Goal: Task Accomplishment & Management: Manage account settings

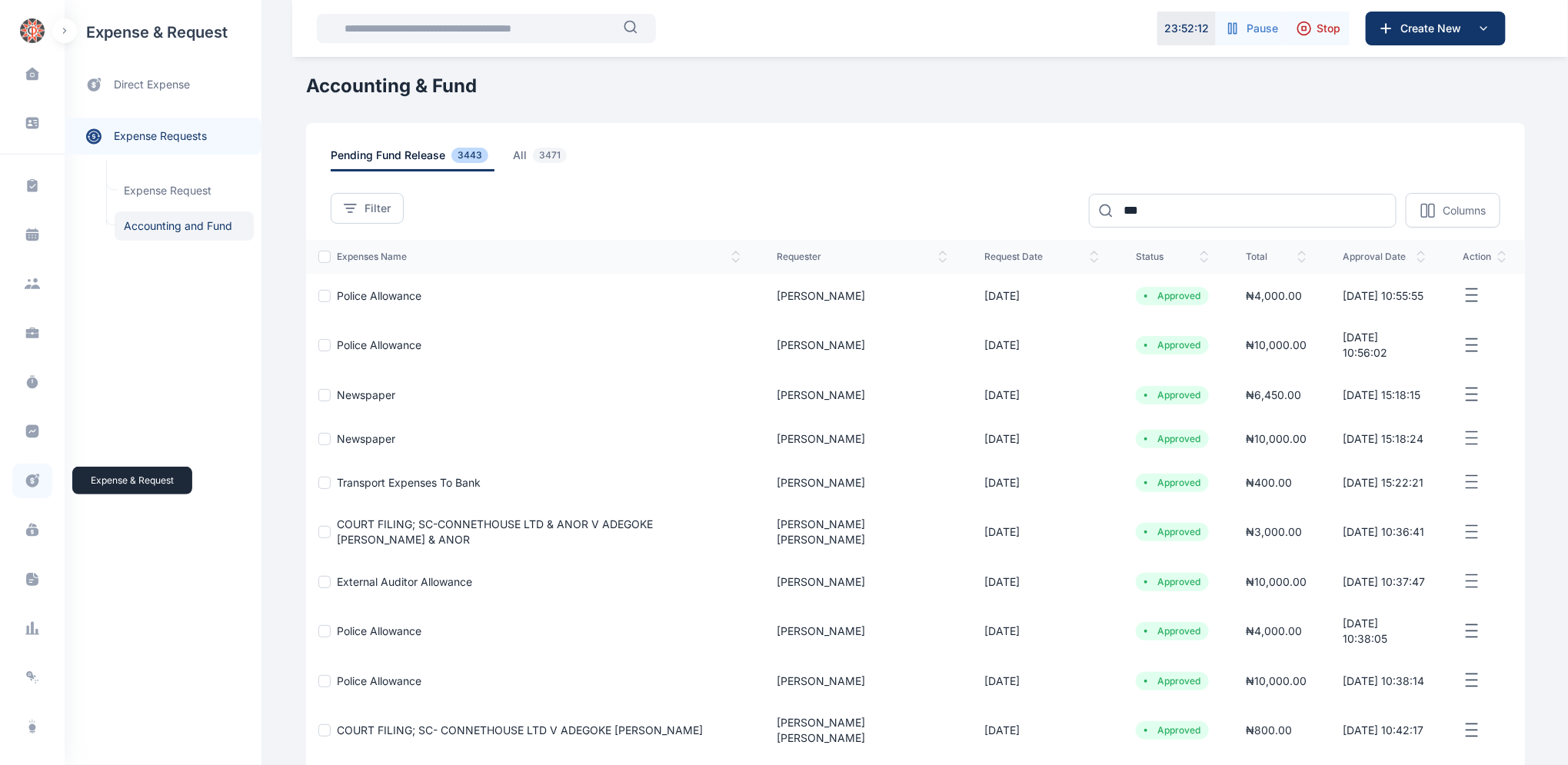
click at [32, 481] on icon at bounding box center [32, 481] width 13 height 13
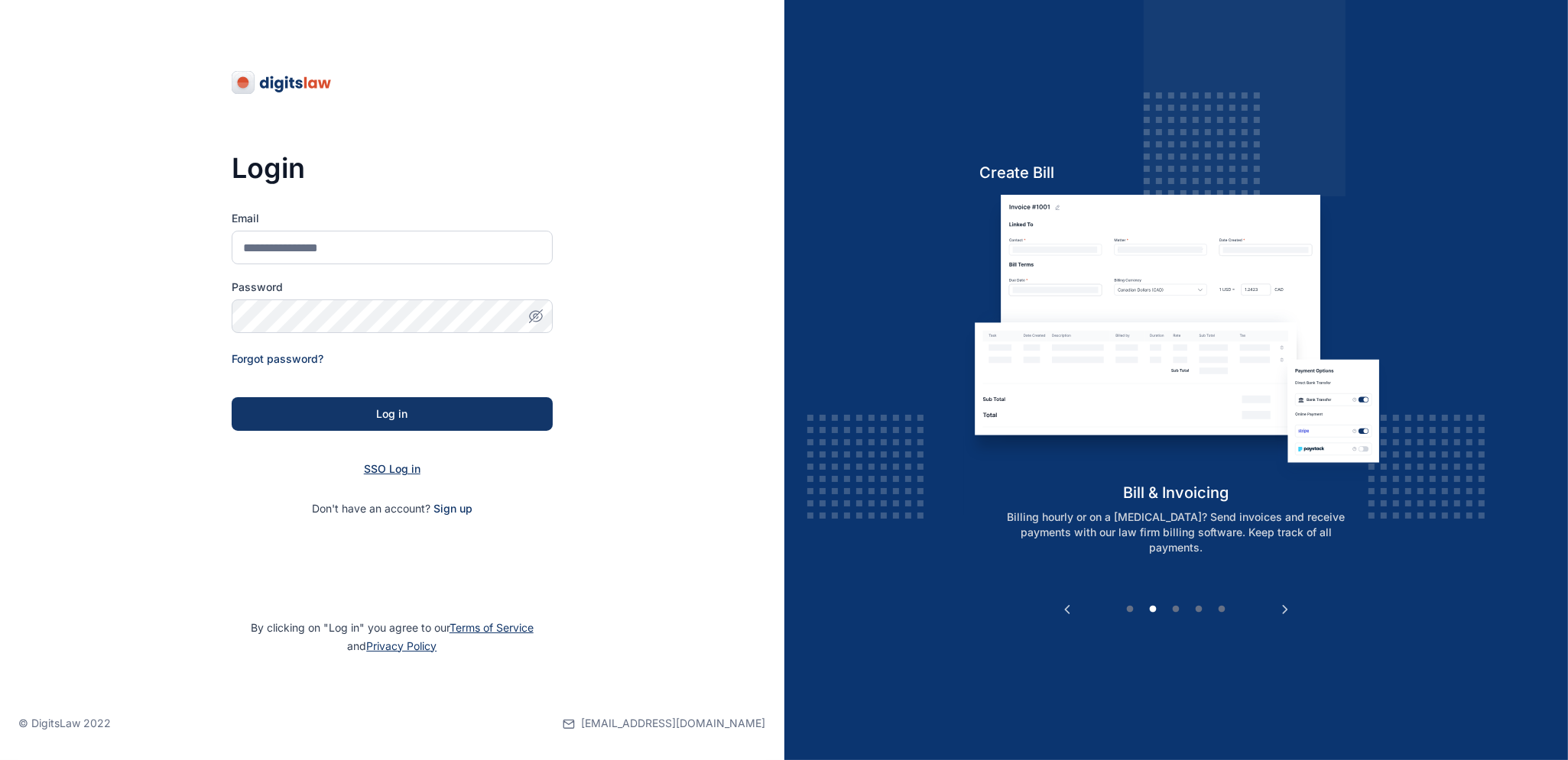
click at [375, 468] on span "SSO Log in" at bounding box center [392, 468] width 57 height 13
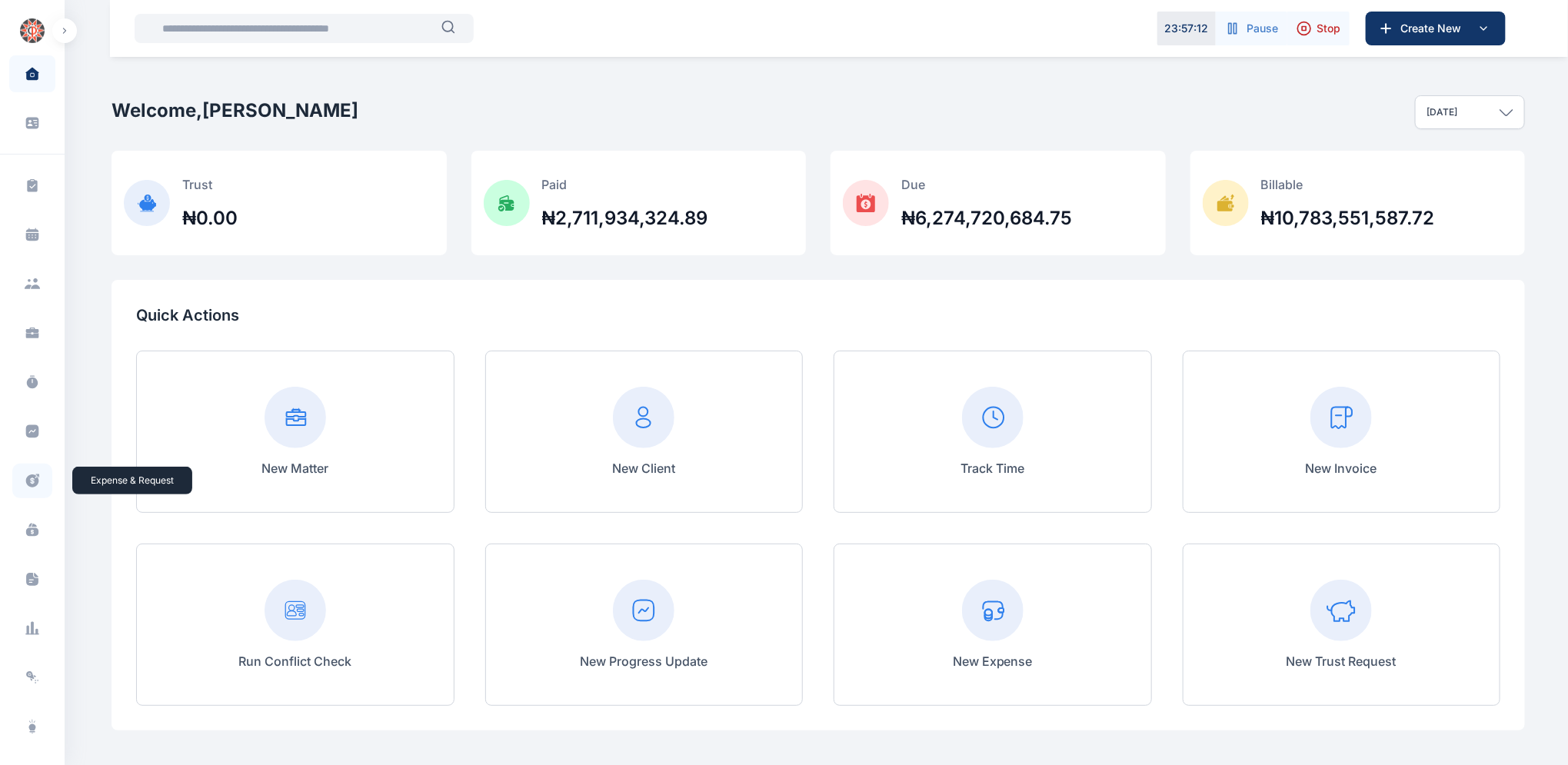
click at [32, 482] on icon at bounding box center [32, 481] width 13 height 13
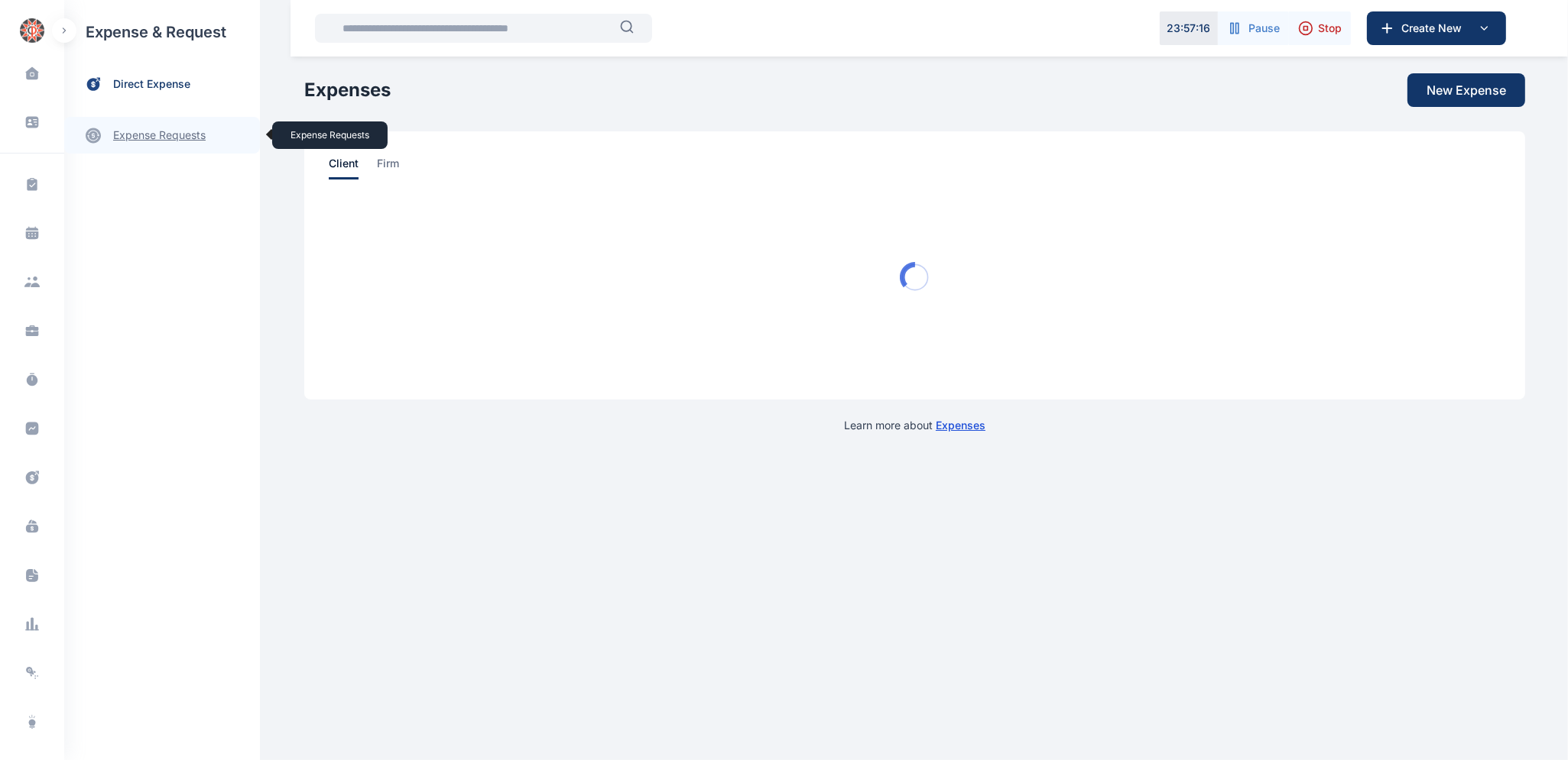
click at [166, 135] on link "expense requests expense requests" at bounding box center [162, 135] width 195 height 37
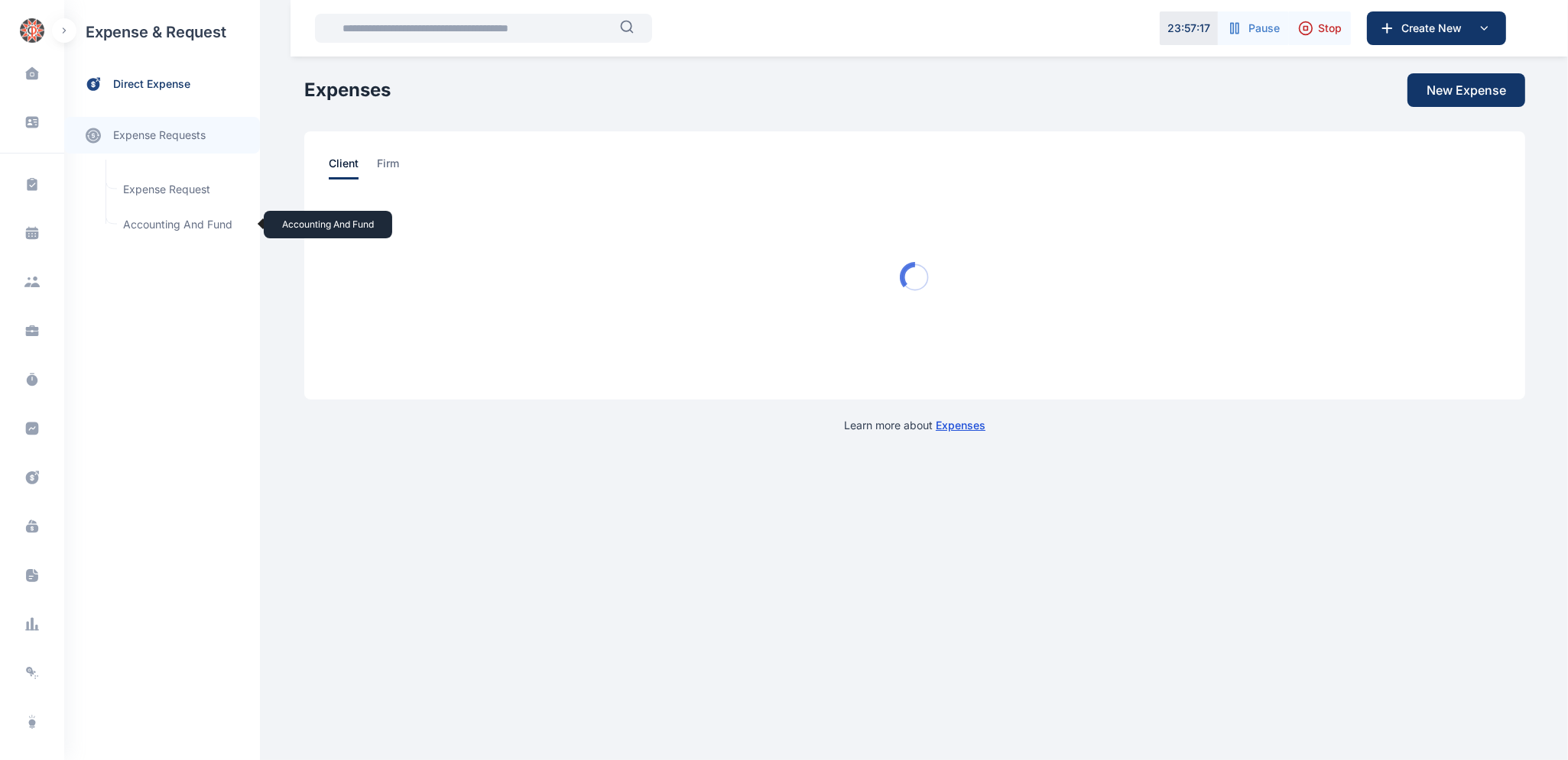
click at [186, 224] on span "Accounting and Fund Accounting and Fund" at bounding box center [183, 224] width 139 height 29
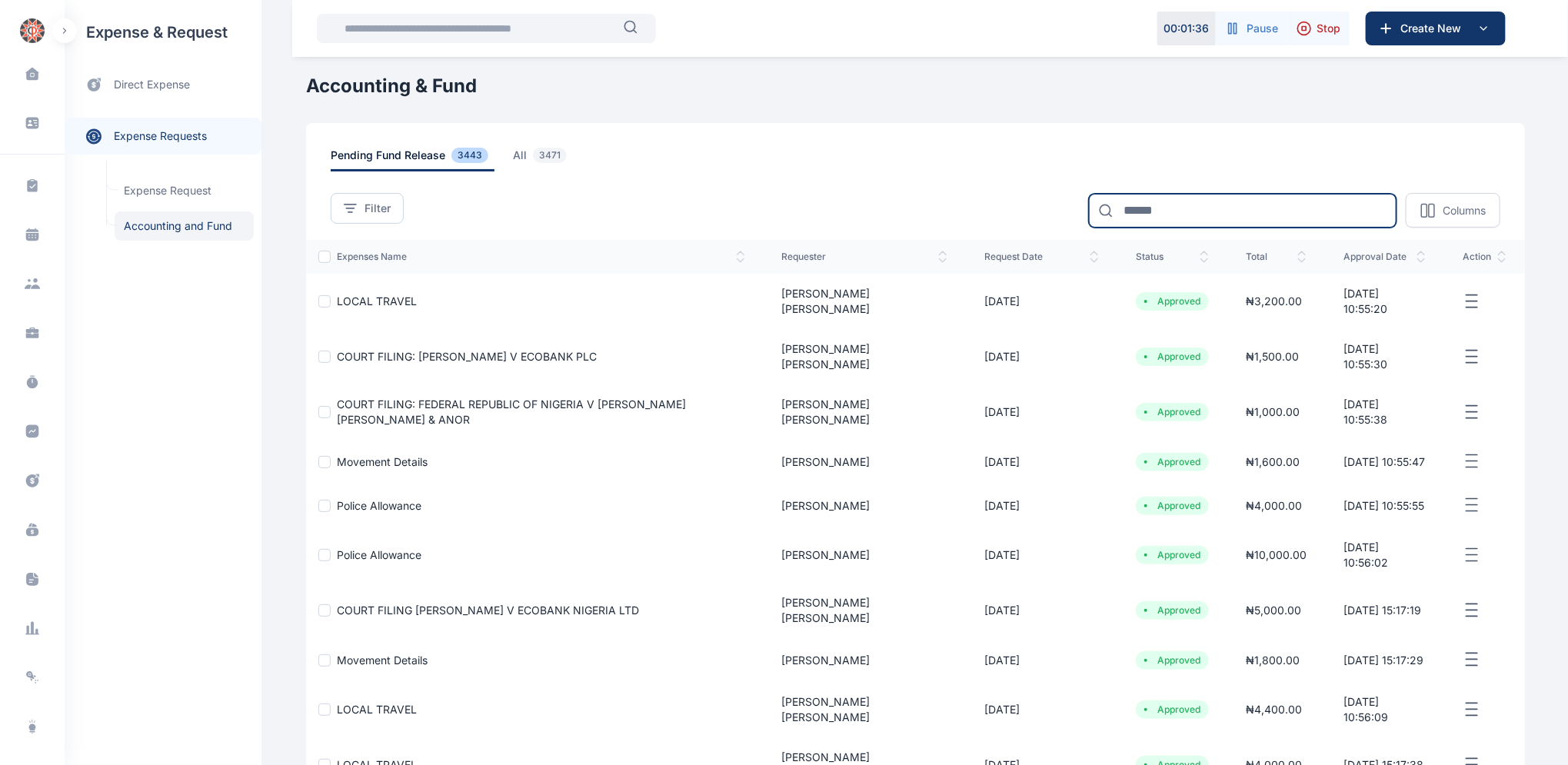
click at [1199, 211] on input at bounding box center [1242, 211] width 308 height 34
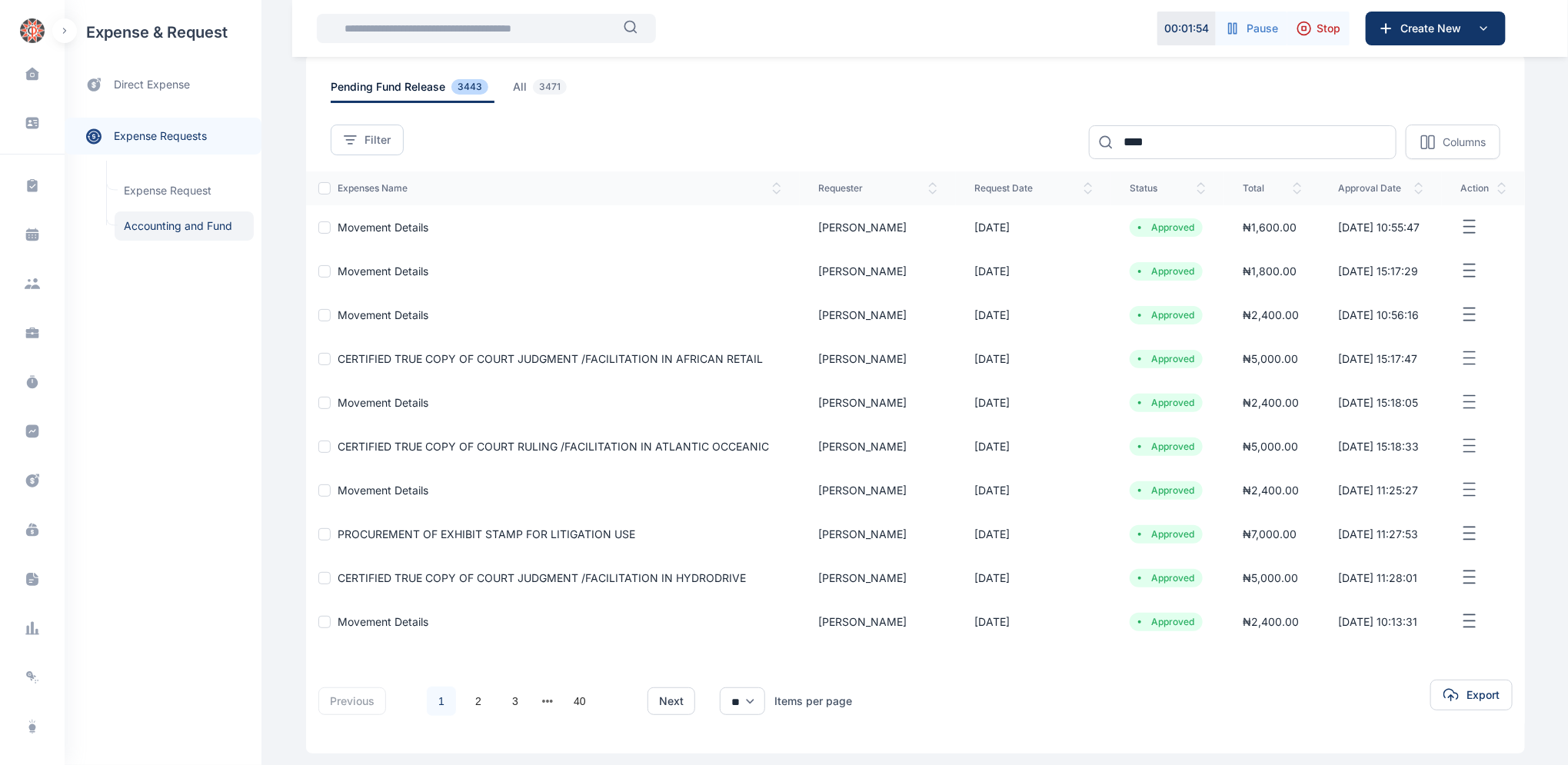
scroll to position [114, 0]
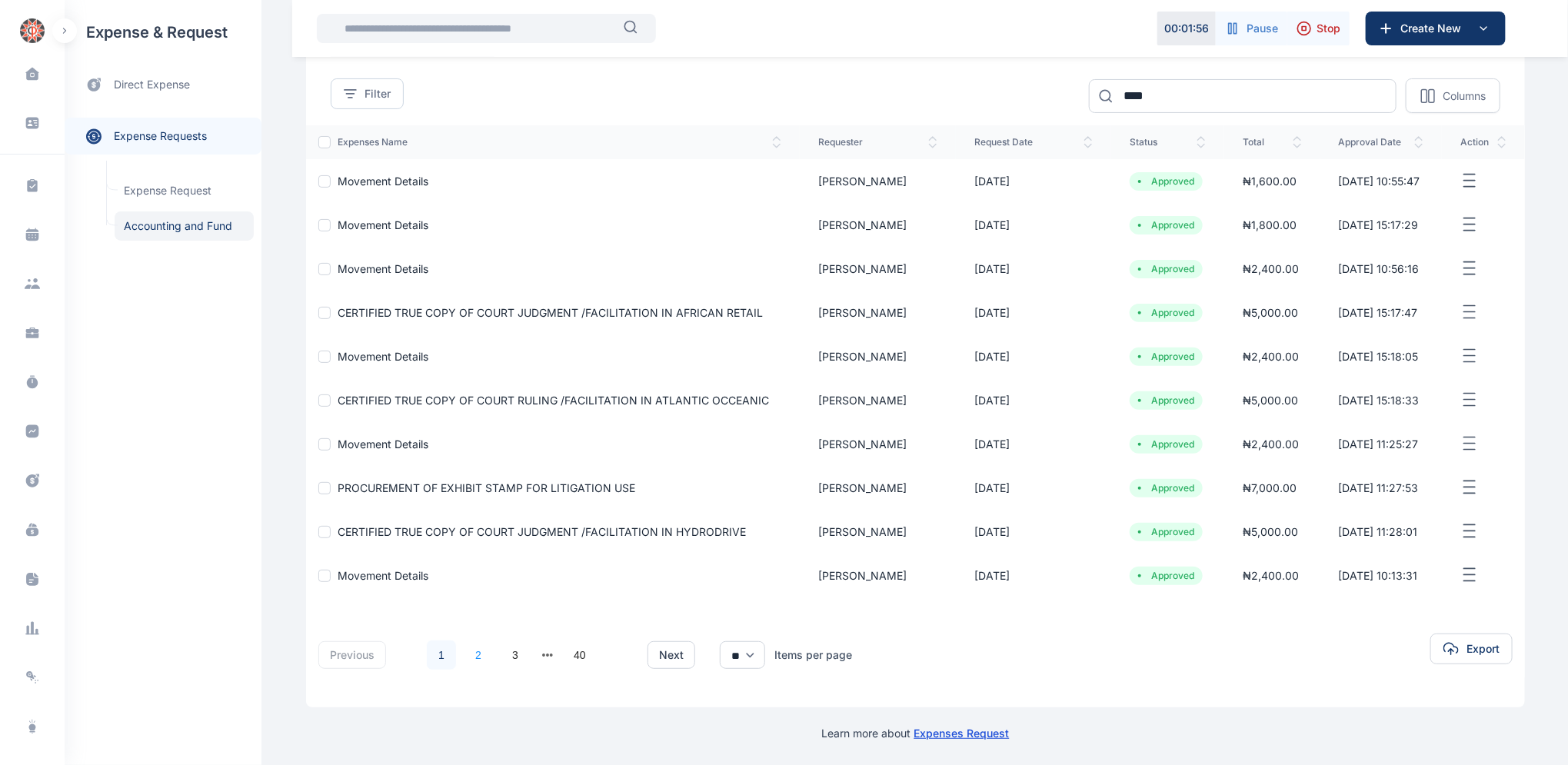
click at [474, 655] on link "2" at bounding box center [478, 655] width 29 height 29
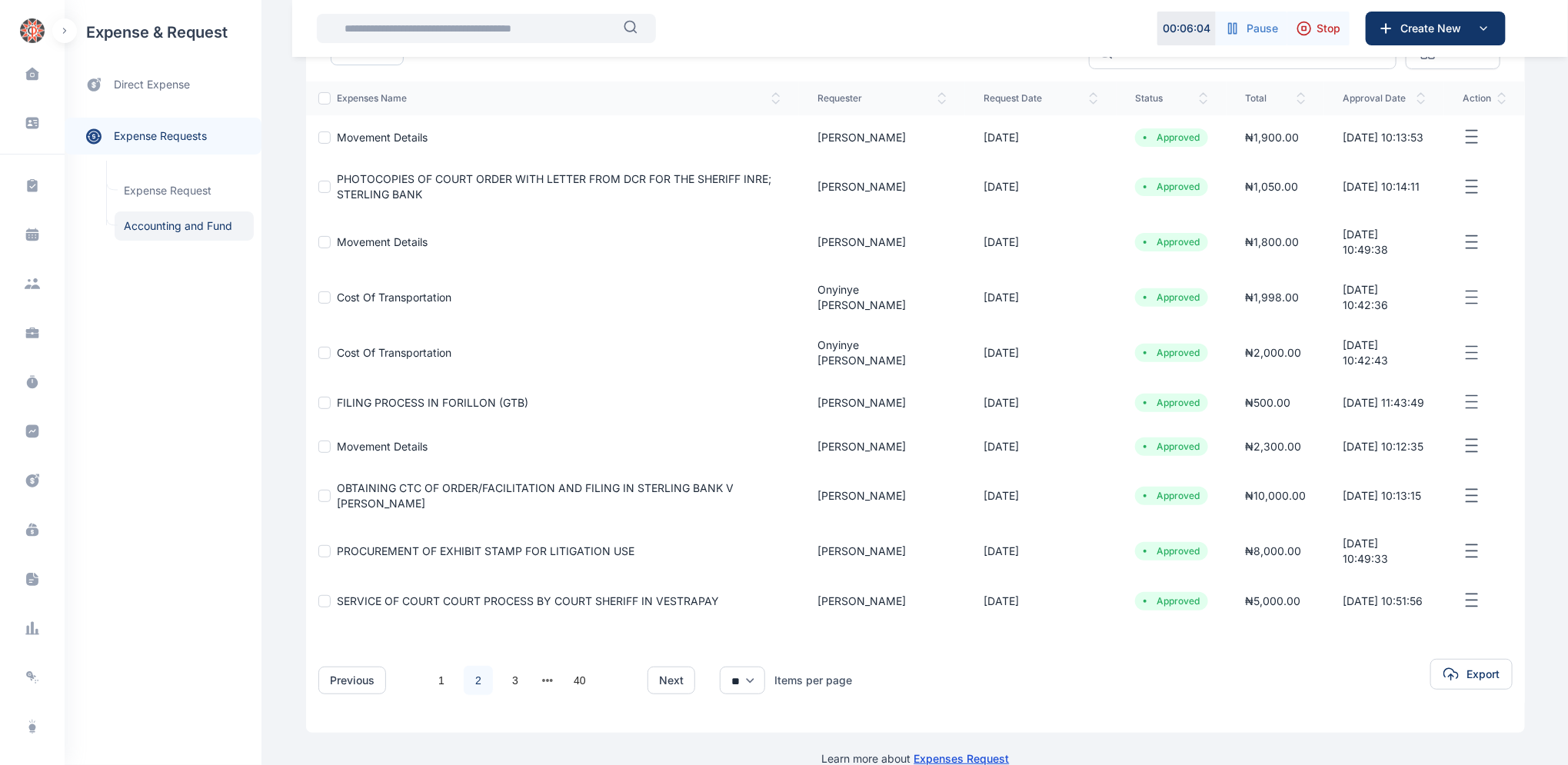
scroll to position [218, 0]
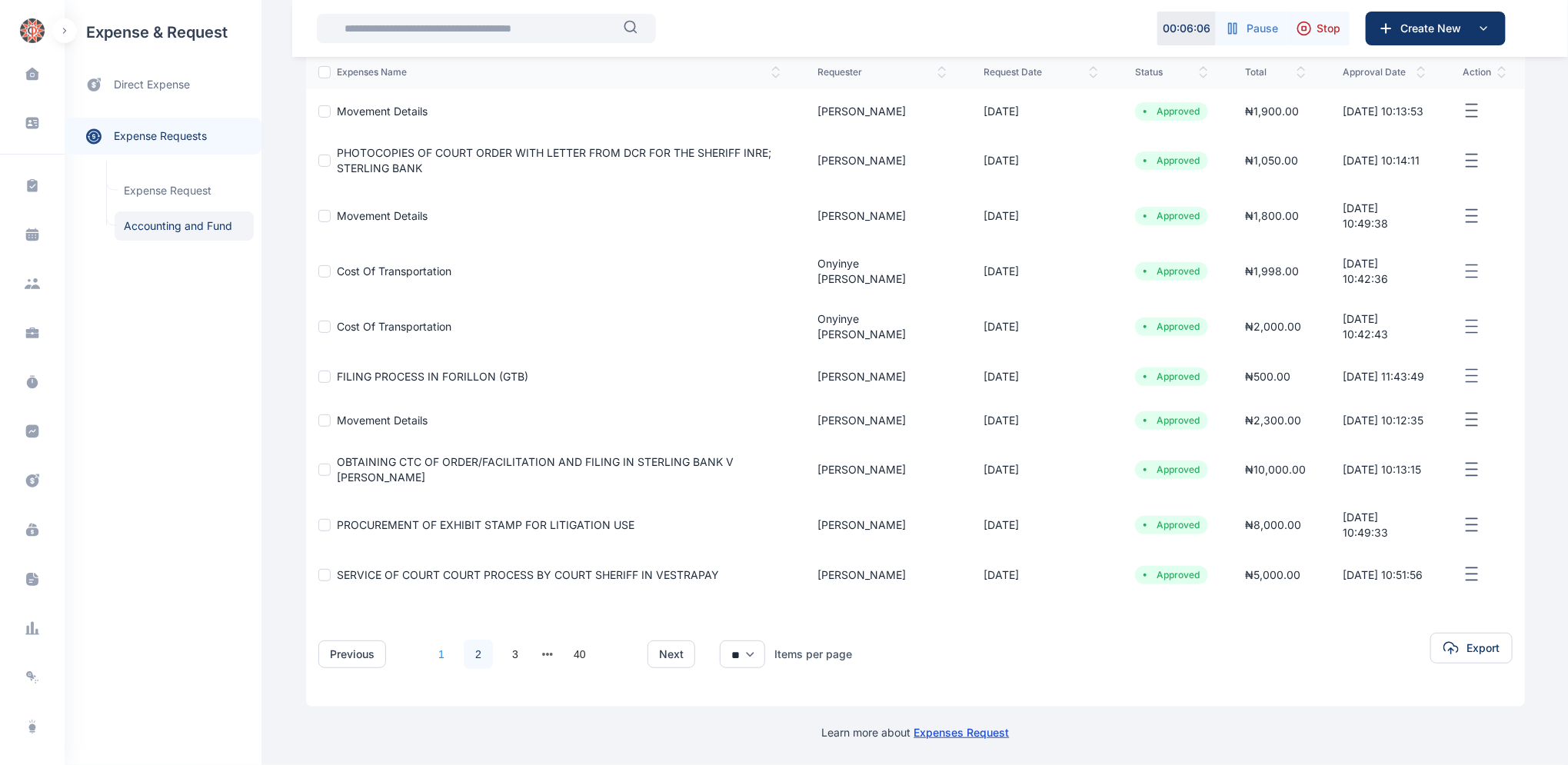
click at [431, 651] on link "1" at bounding box center [441, 654] width 29 height 29
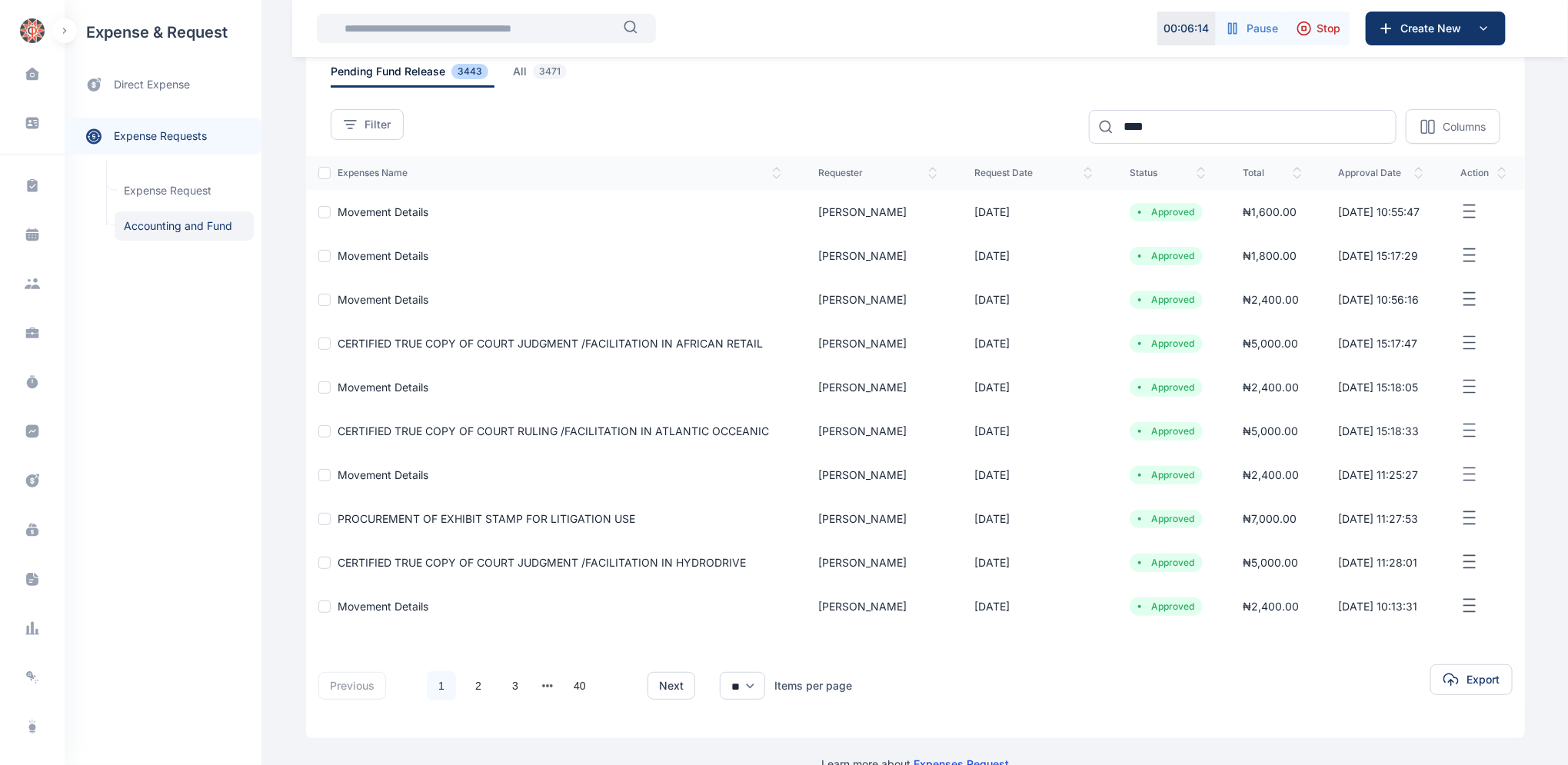
scroll to position [114, 0]
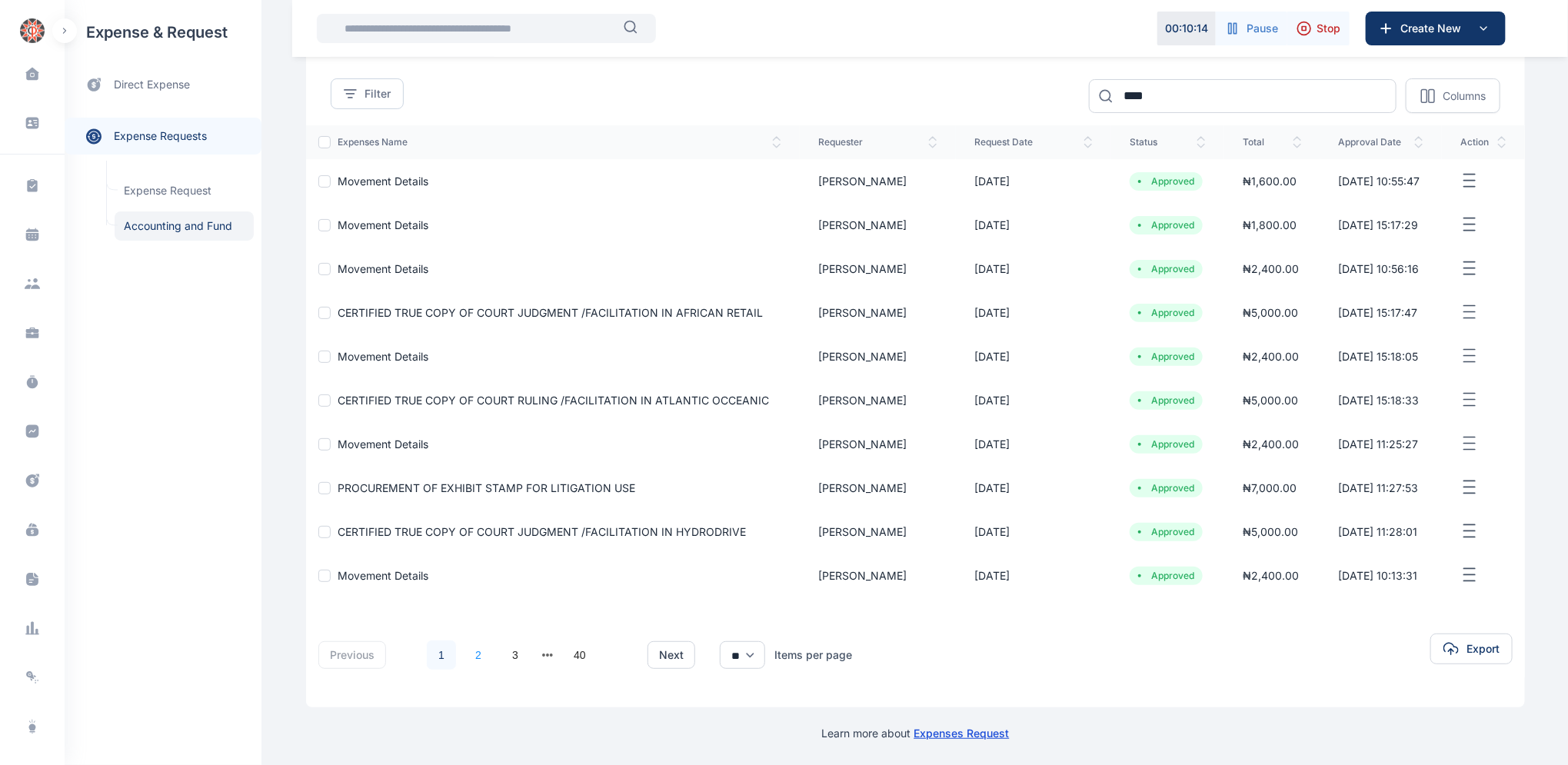
click at [474, 653] on link "2" at bounding box center [478, 655] width 29 height 29
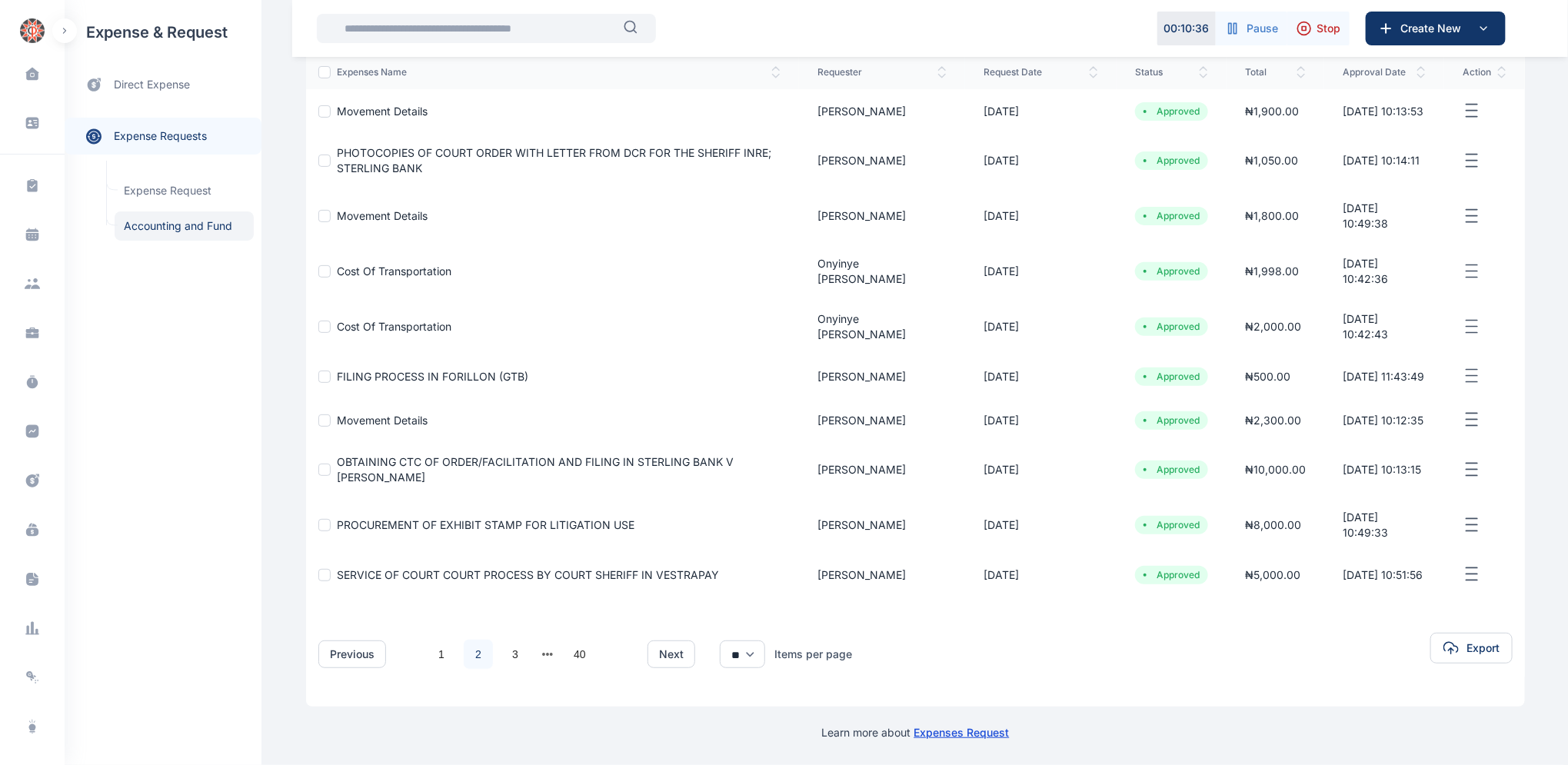
scroll to position [216, 0]
click at [433, 655] on link "1" at bounding box center [441, 654] width 29 height 29
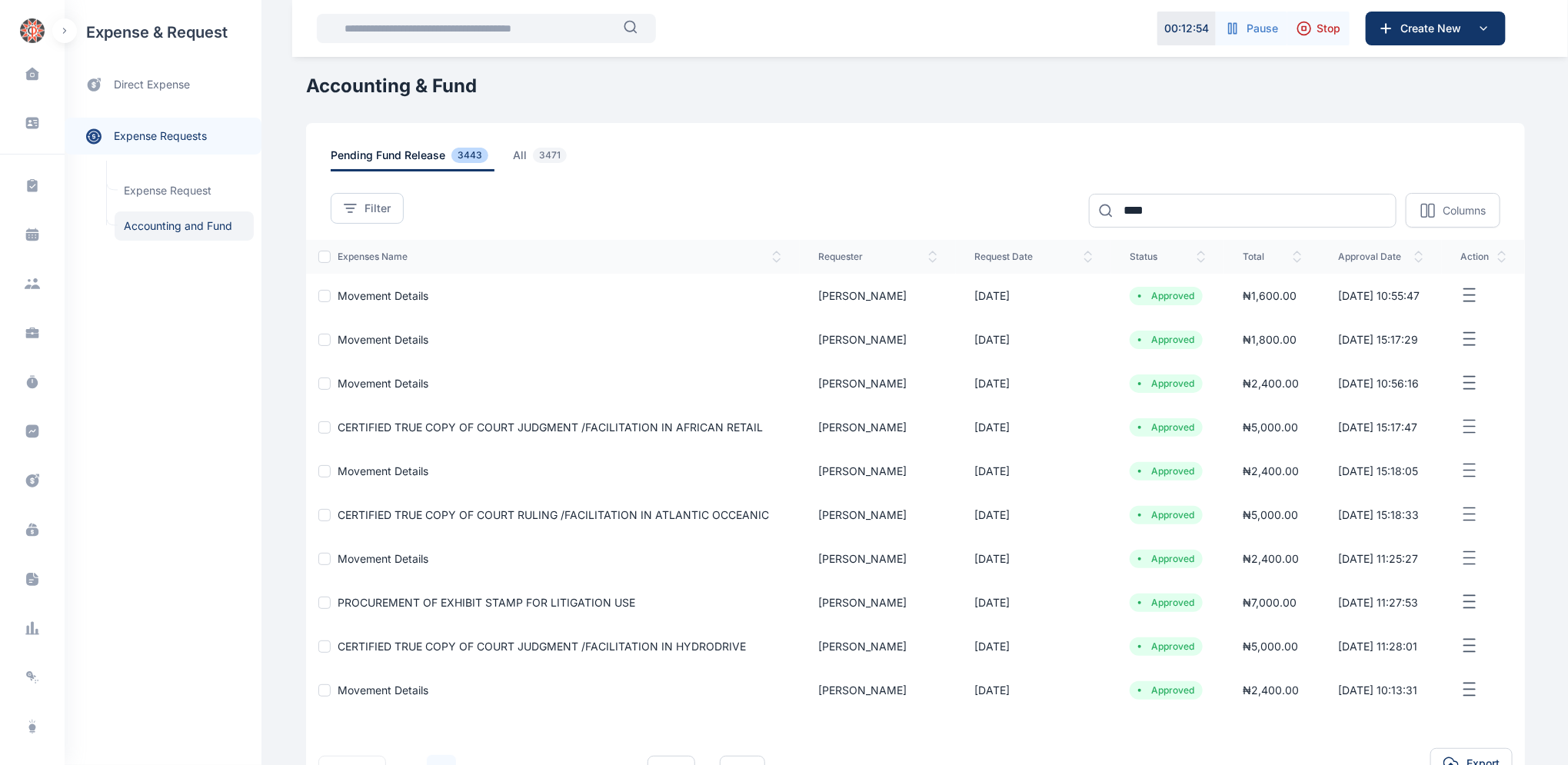
scroll to position [114, 0]
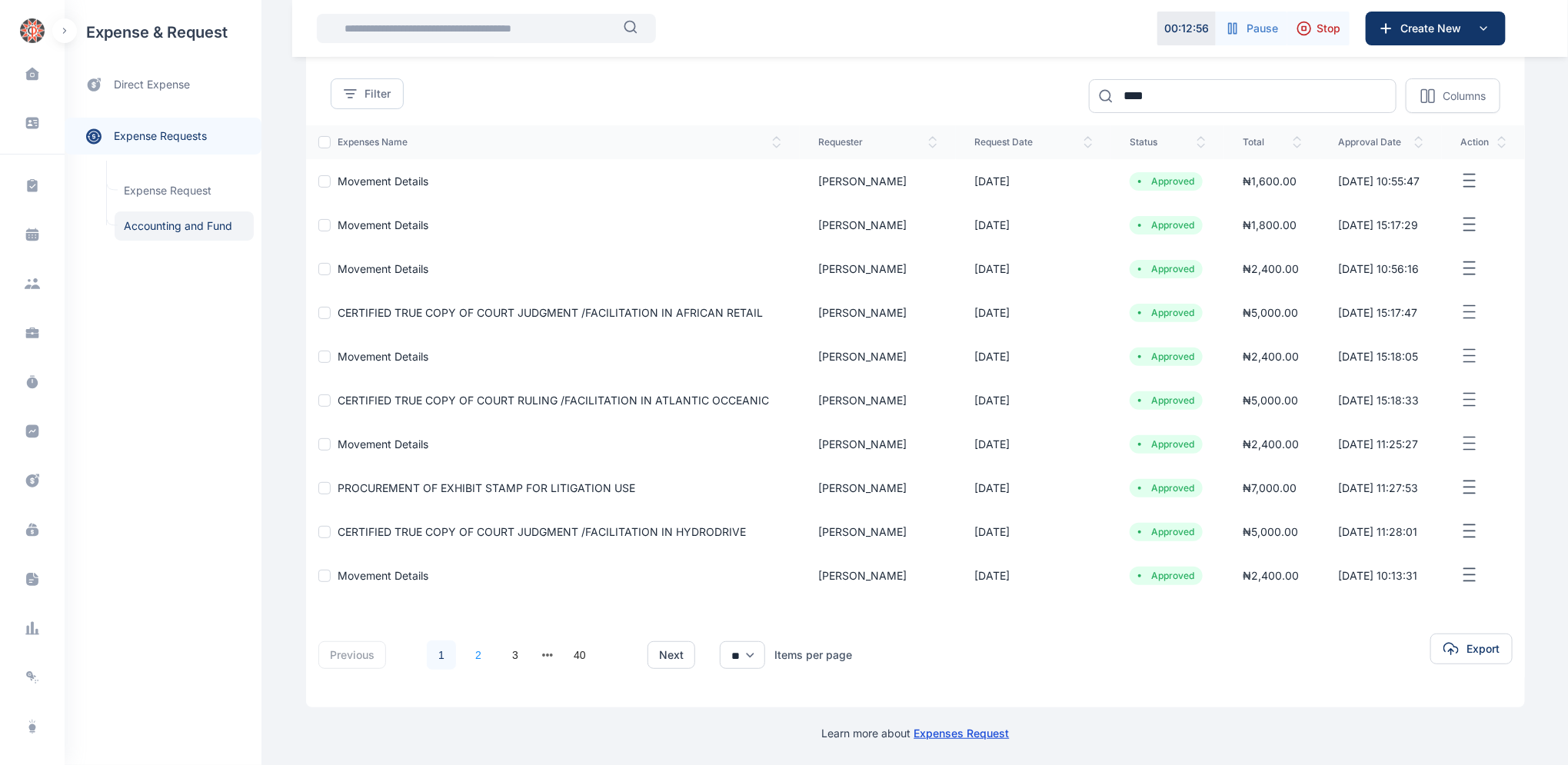
click at [469, 653] on link "2" at bounding box center [478, 655] width 29 height 29
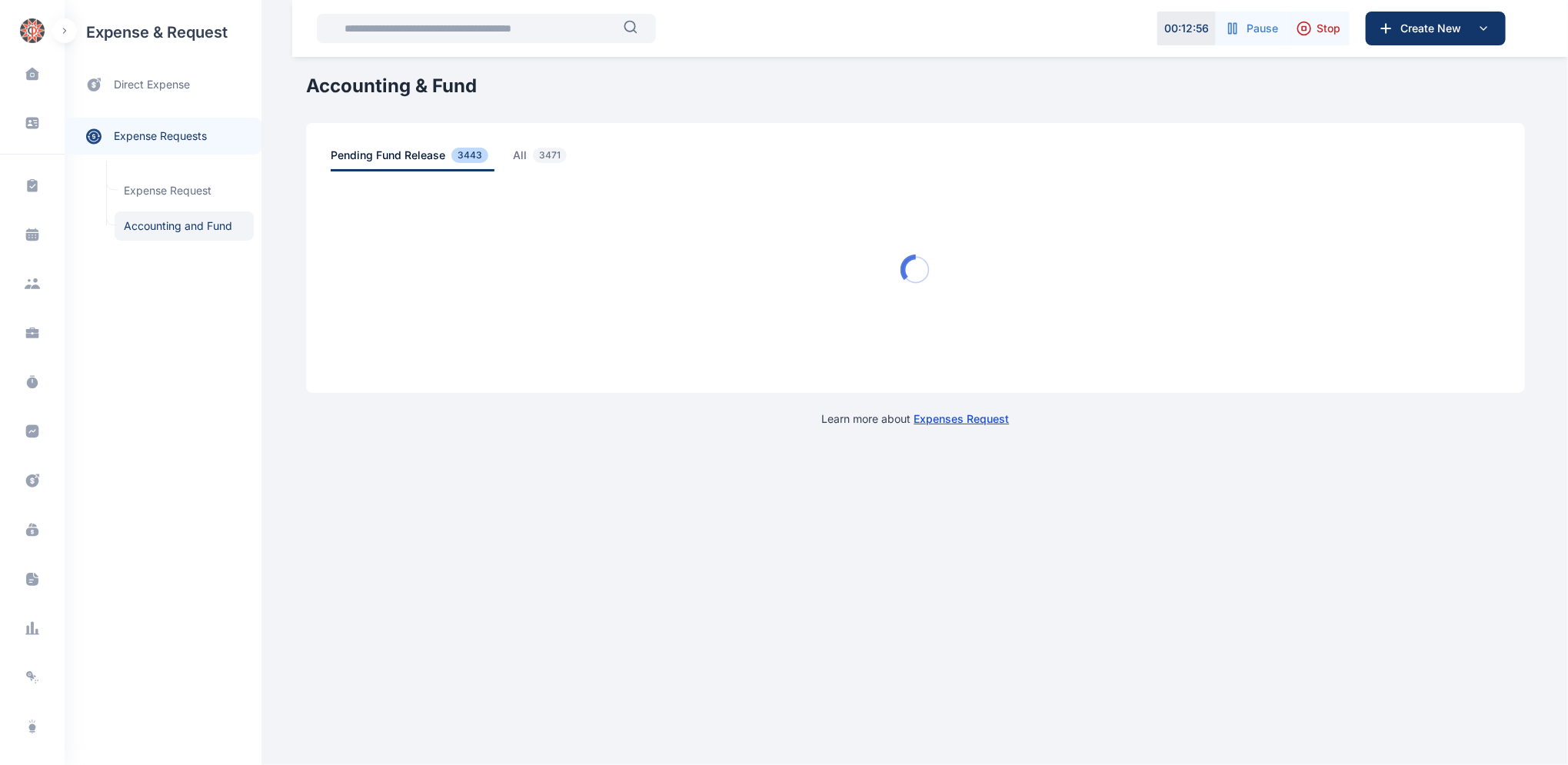
scroll to position [0, 0]
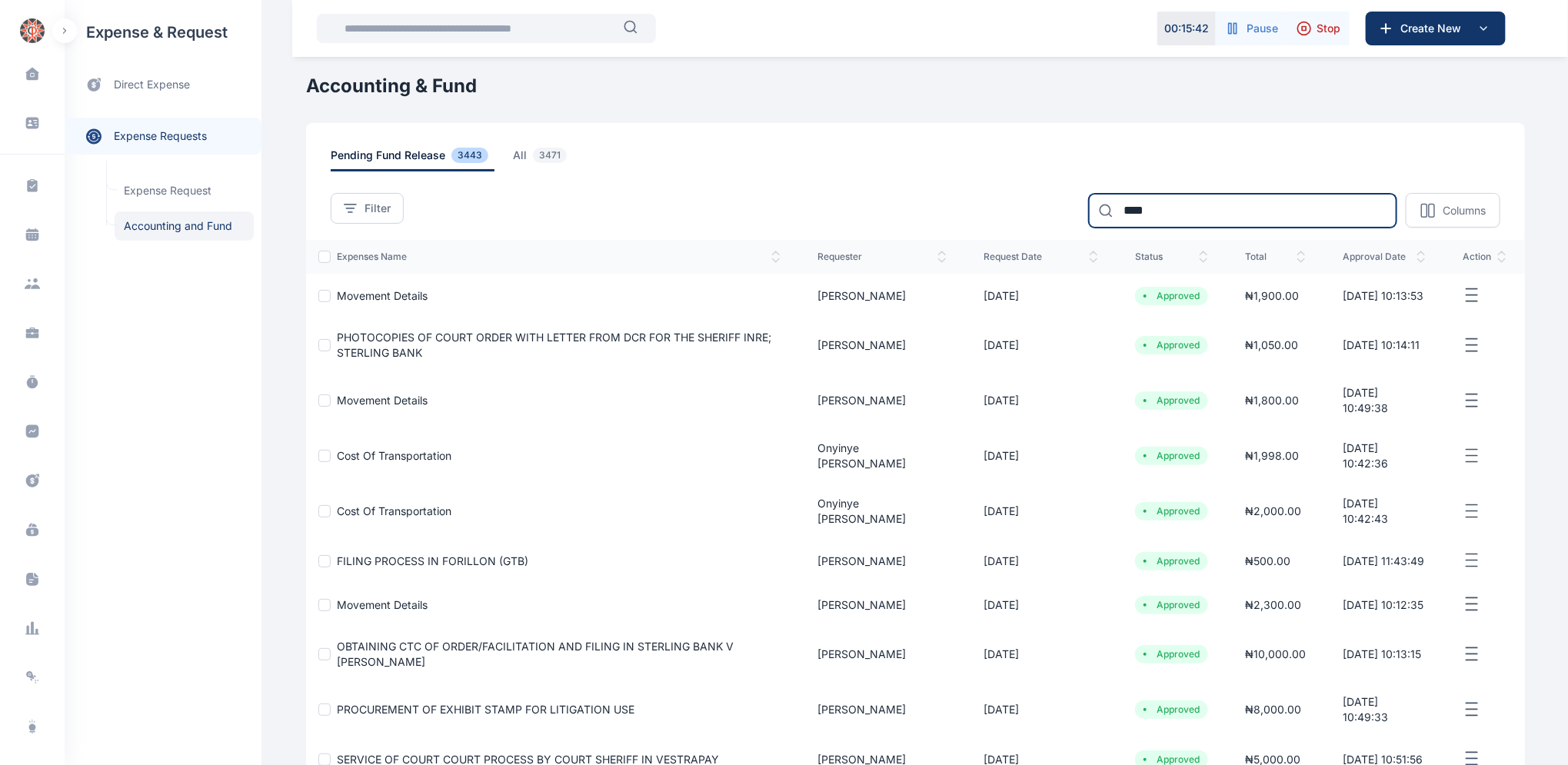
click at [1164, 207] on input "****" at bounding box center [1242, 211] width 308 height 34
type input "*"
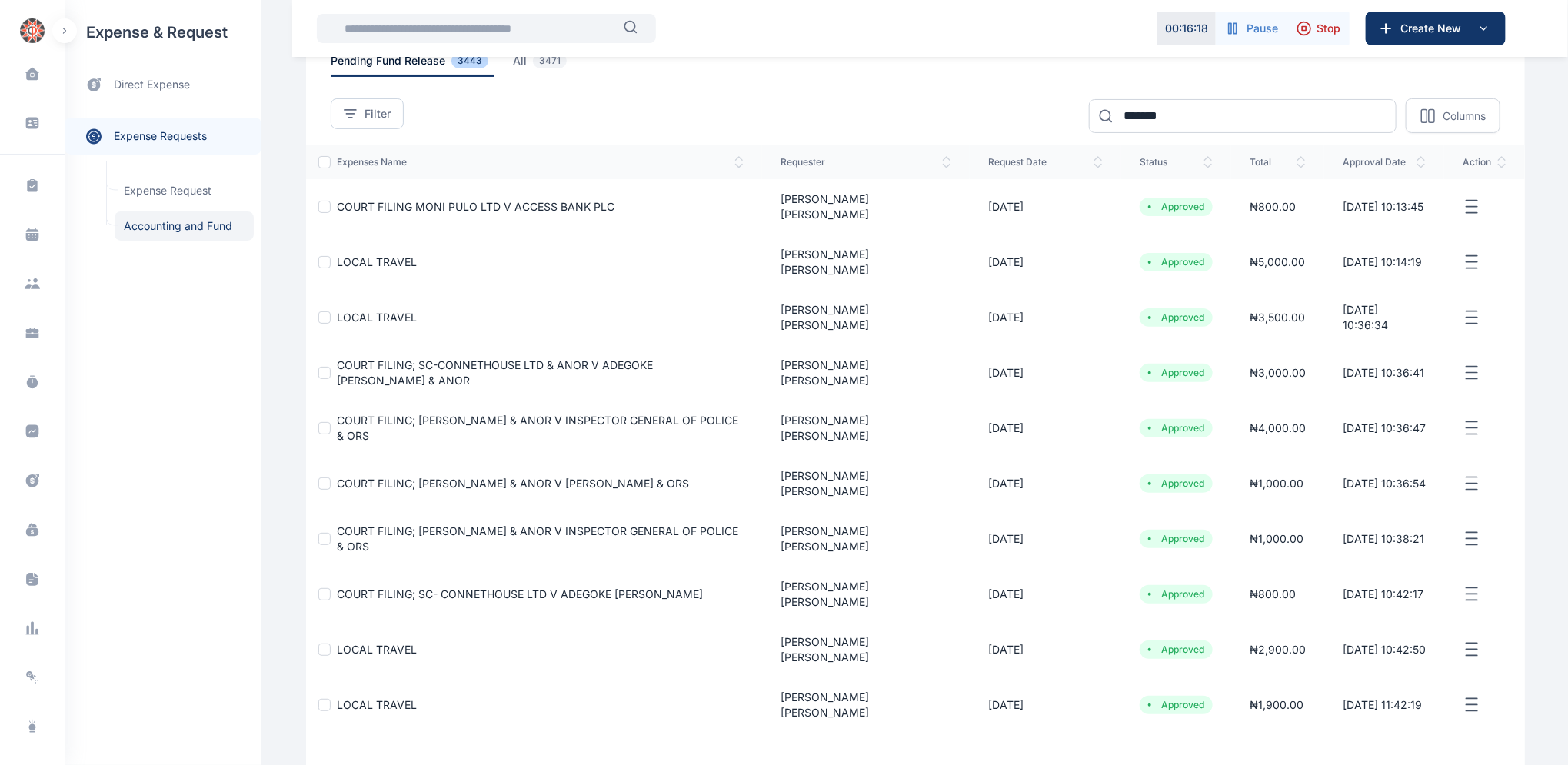
scroll to position [138, 0]
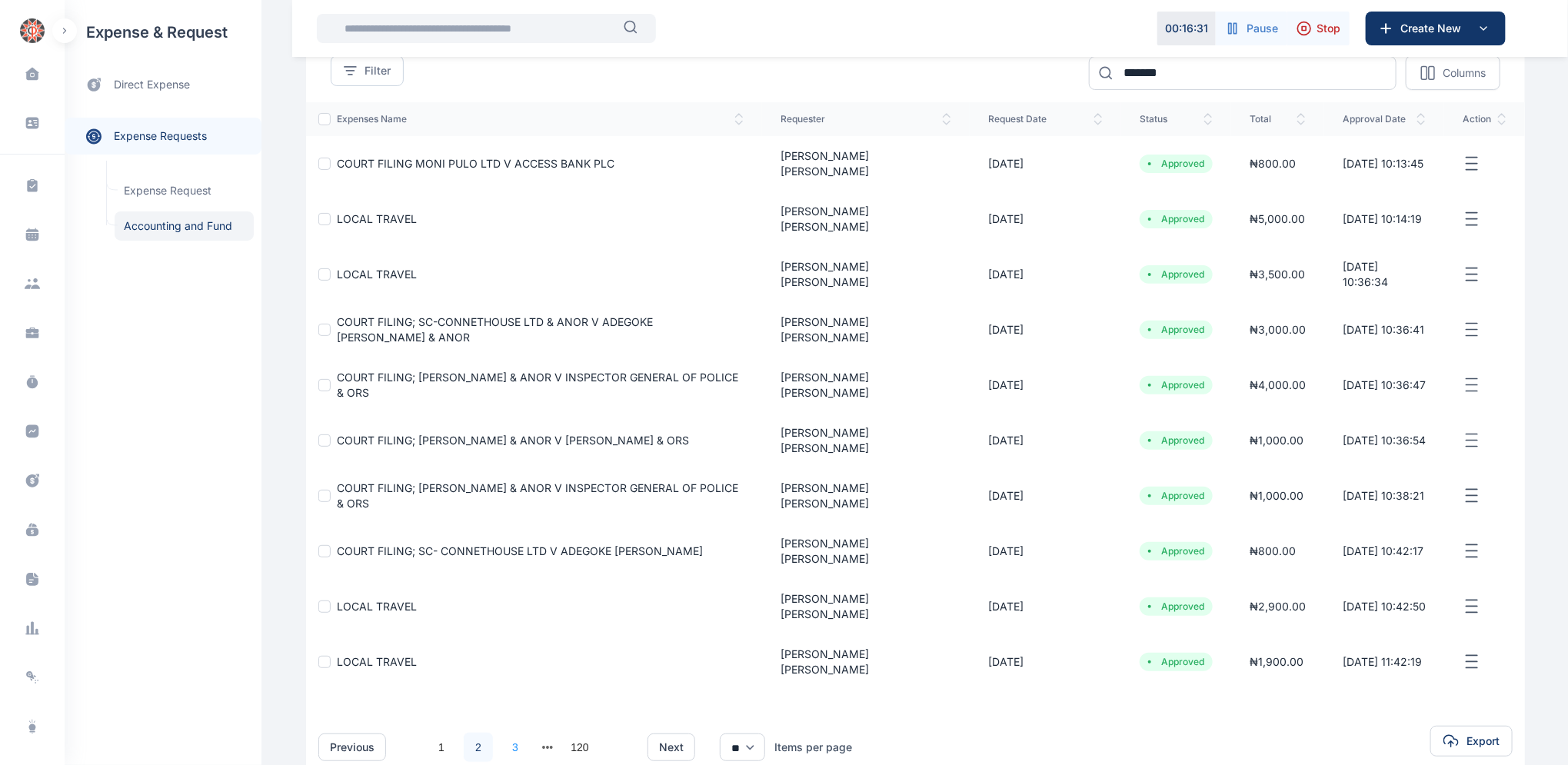
click at [507, 733] on link "3" at bounding box center [514, 747] width 29 height 29
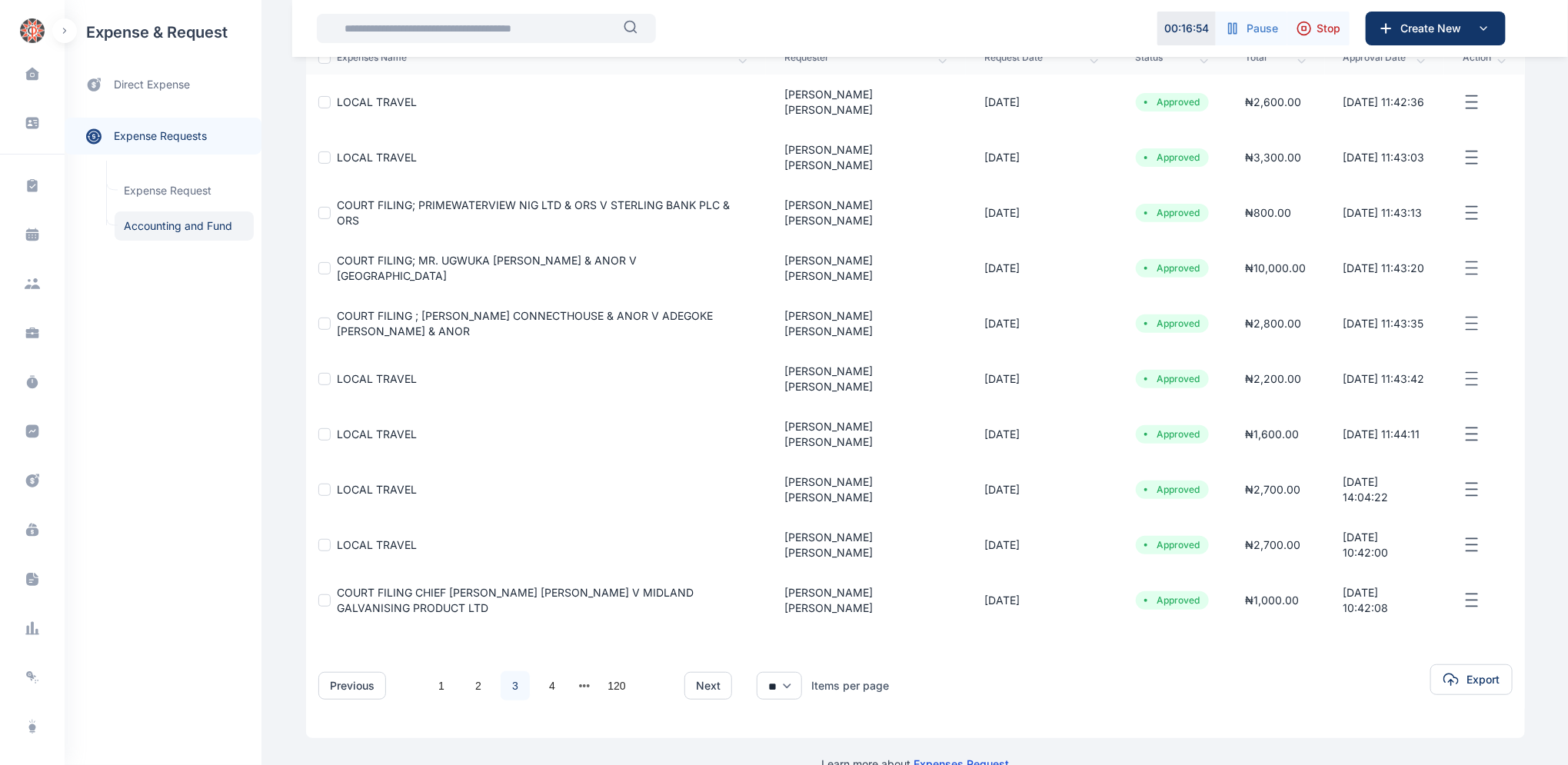
scroll to position [230, 0]
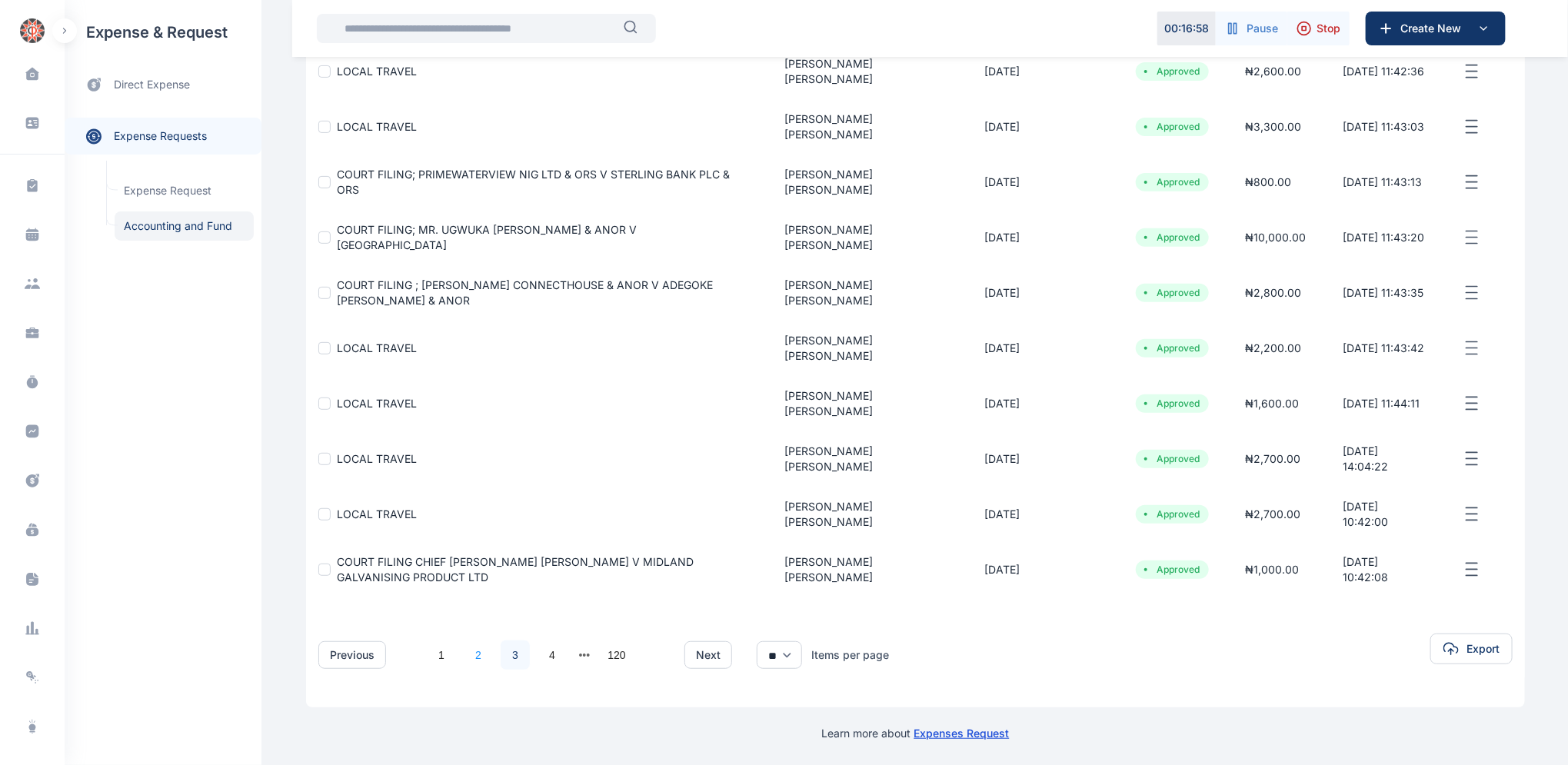
click at [470, 655] on link "2" at bounding box center [478, 655] width 29 height 29
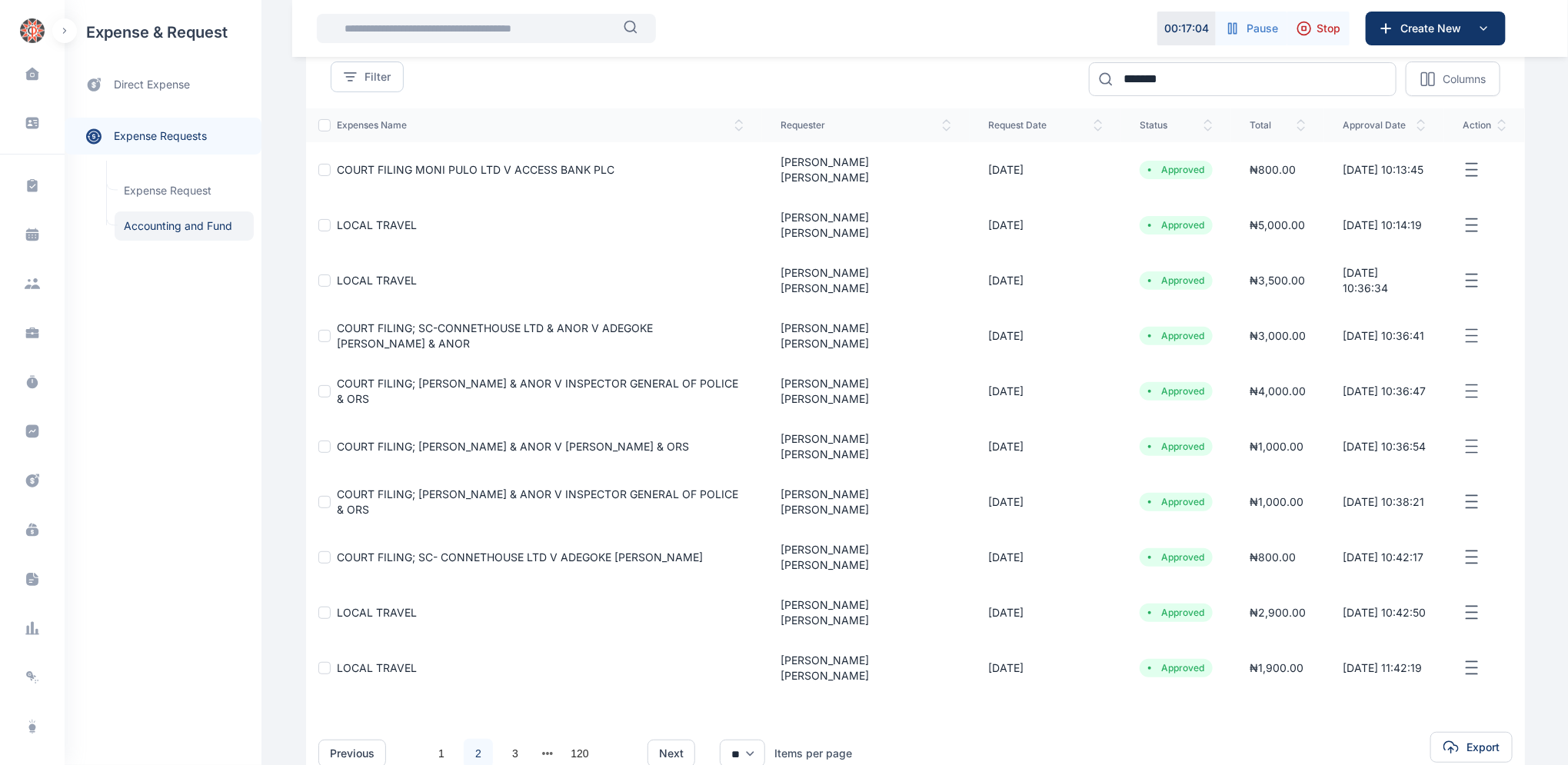
scroll to position [138, 0]
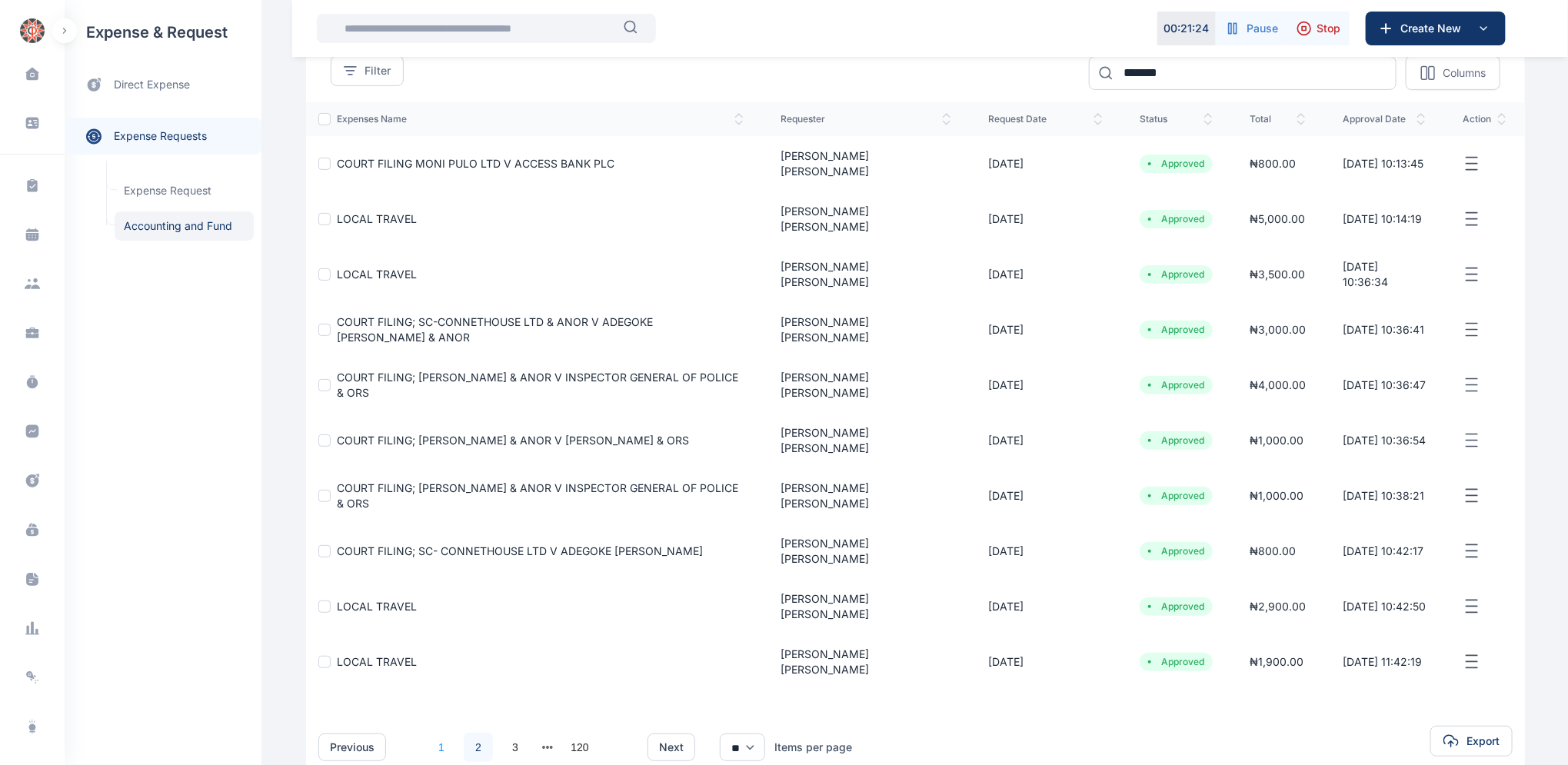
click at [432, 733] on link "1" at bounding box center [441, 747] width 29 height 29
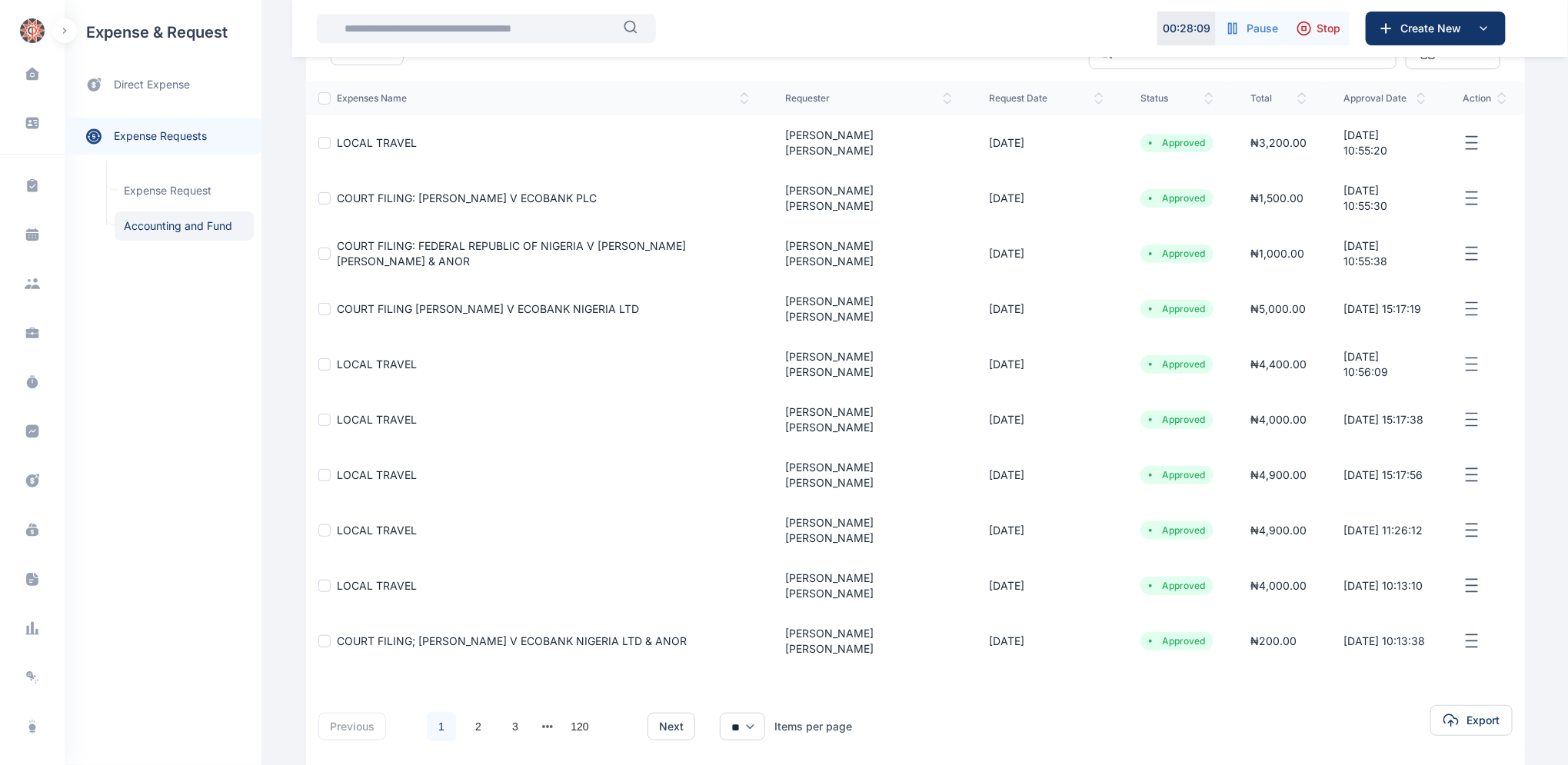
scroll to position [164, 0]
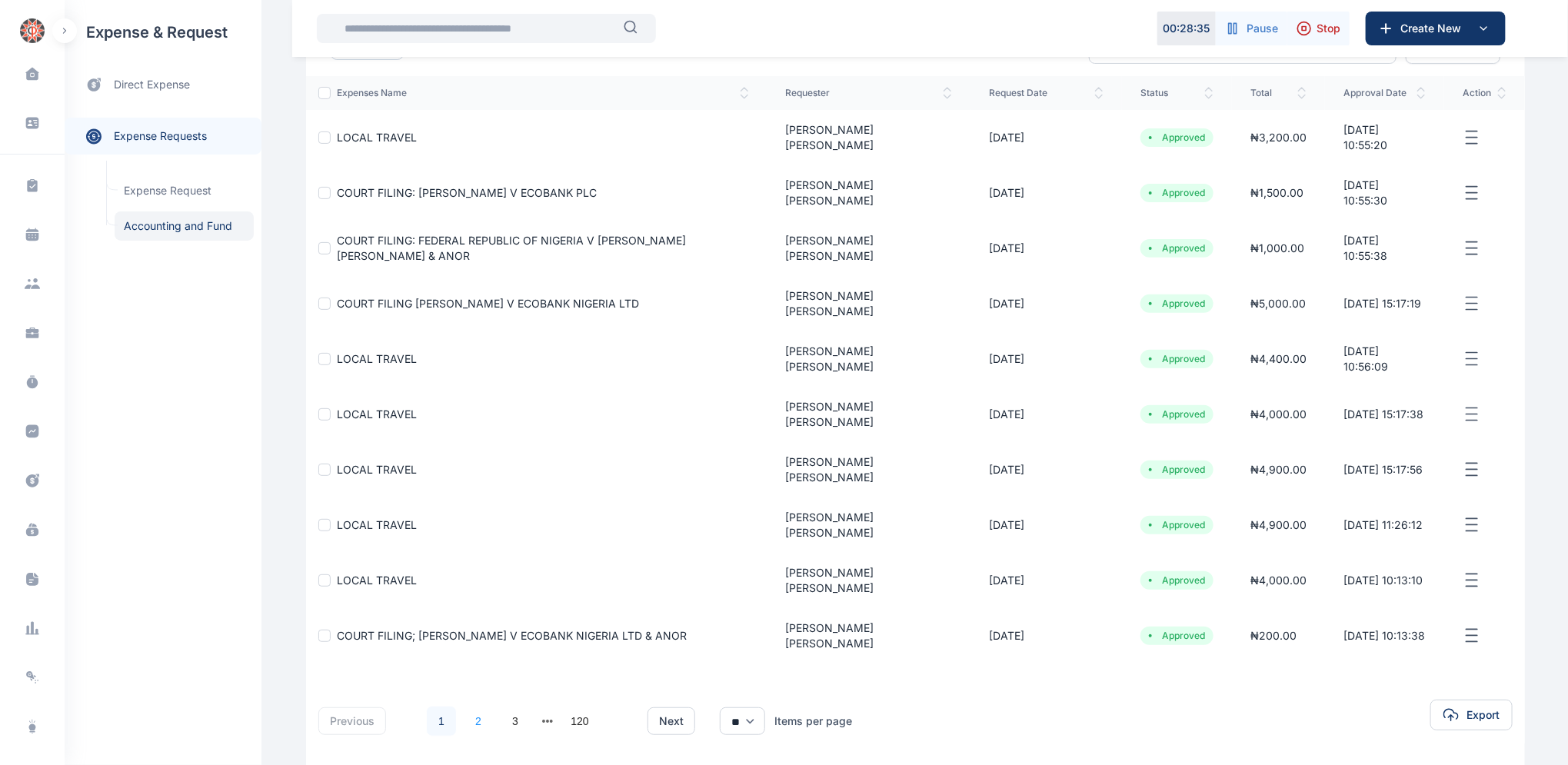
drag, startPoint x: 473, startPoint y: 712, endPoint x: 468, endPoint y: 704, distance: 9.4
click at [471, 709] on link "2" at bounding box center [478, 721] width 29 height 29
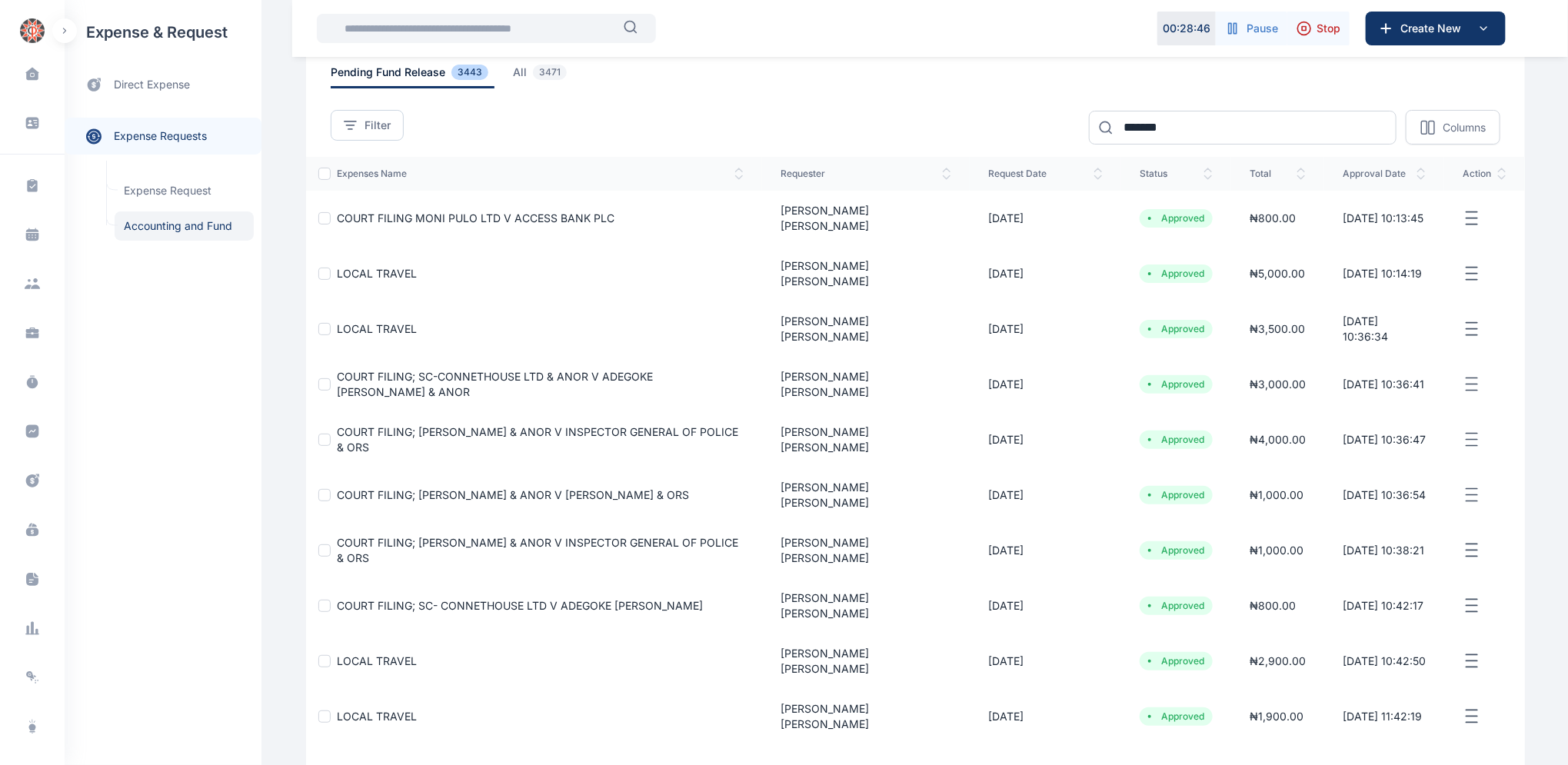
scroll to position [91, 0]
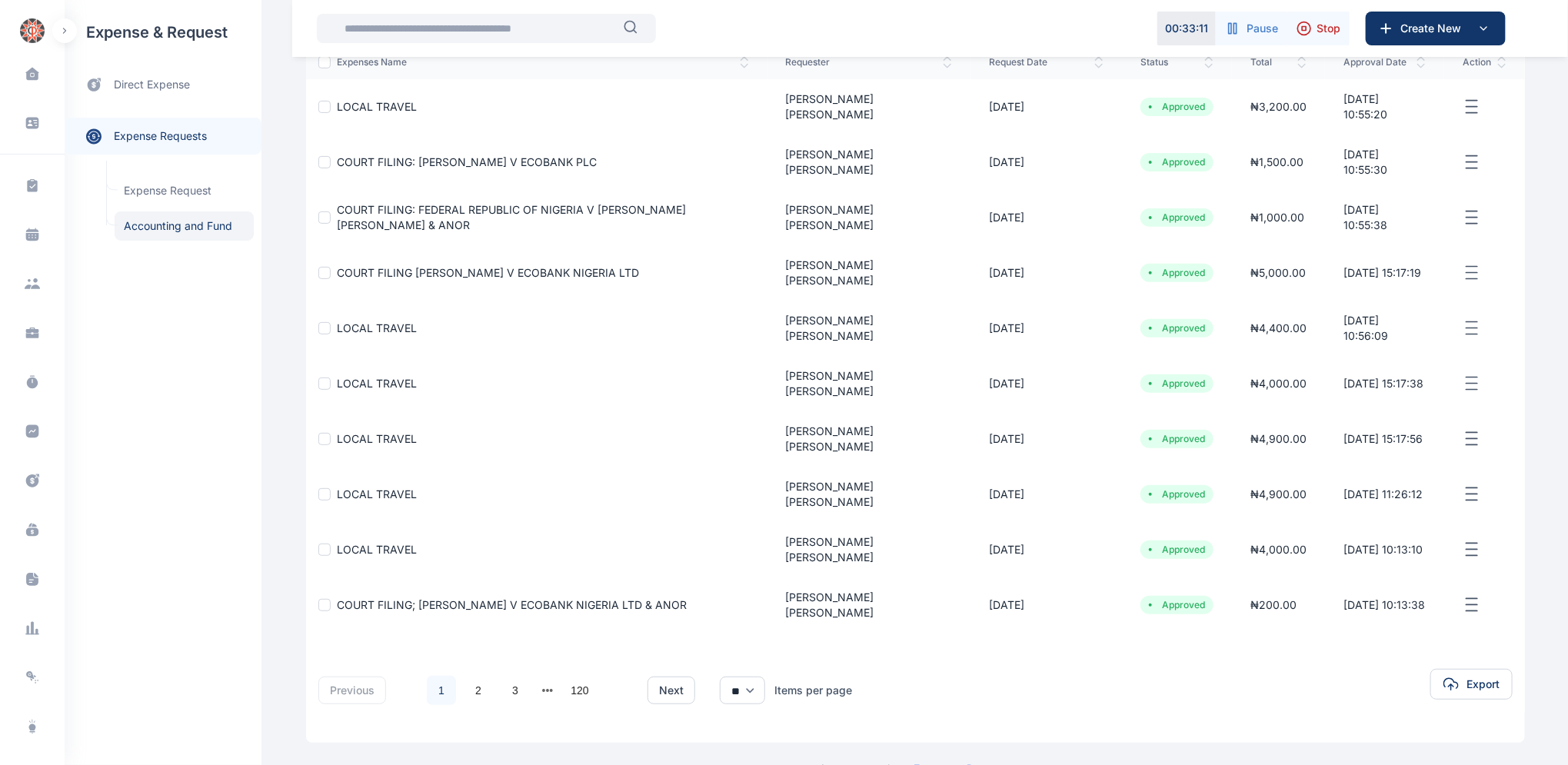
scroll to position [197, 0]
click at [470, 677] on link "2" at bounding box center [478, 687] width 29 height 29
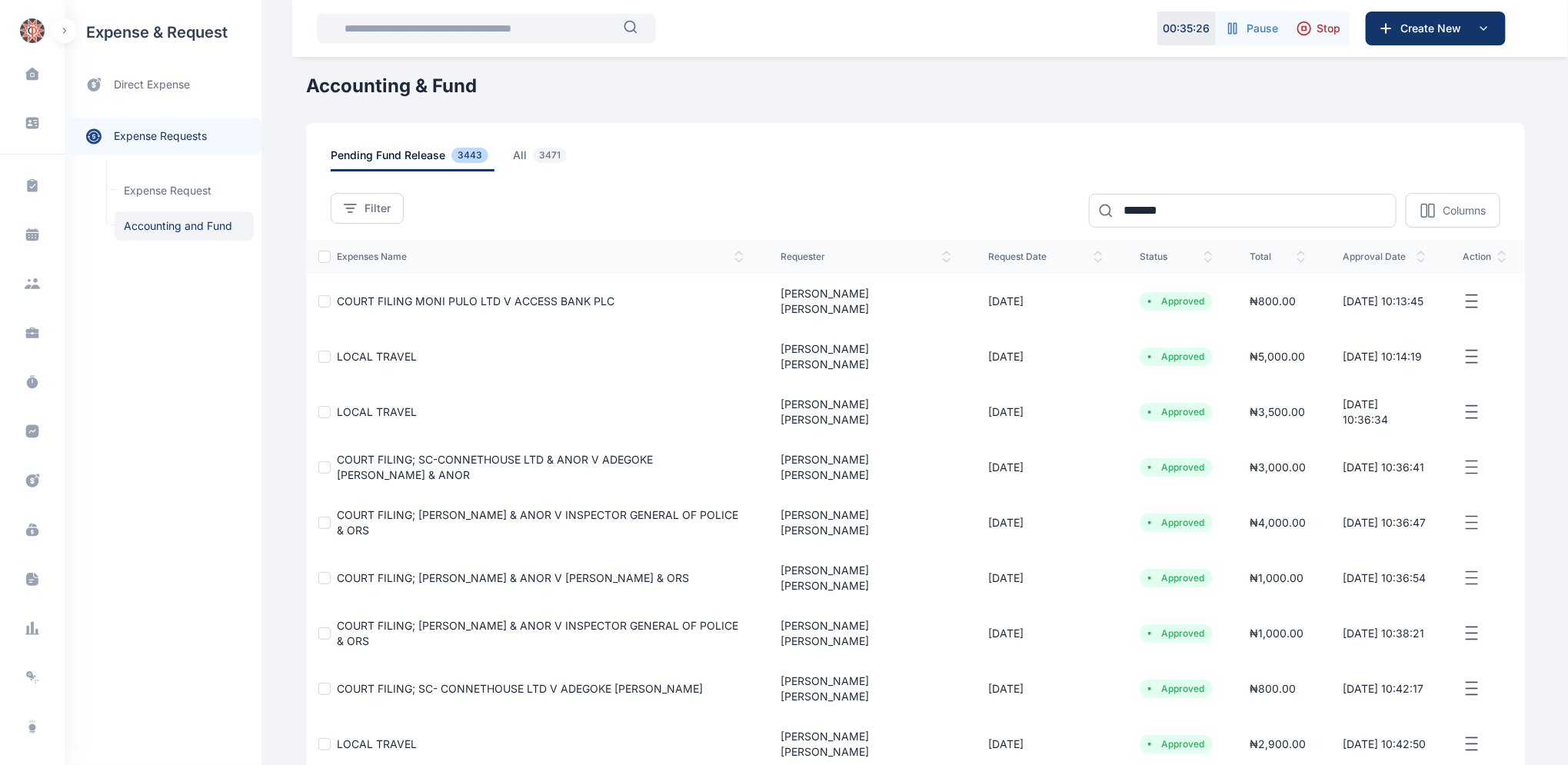
scroll to position [138, 0]
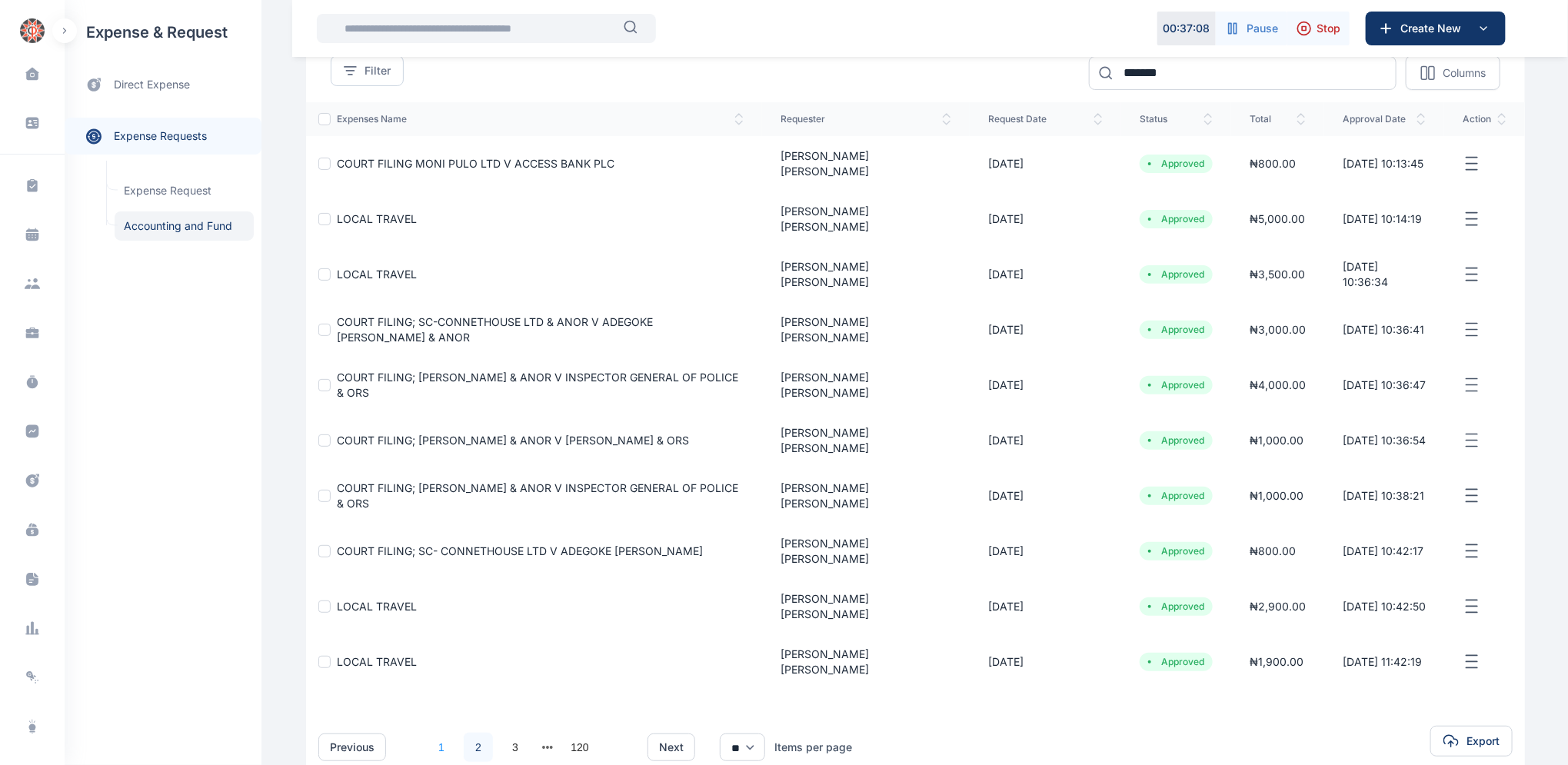
click at [434, 733] on link "1" at bounding box center [441, 747] width 29 height 29
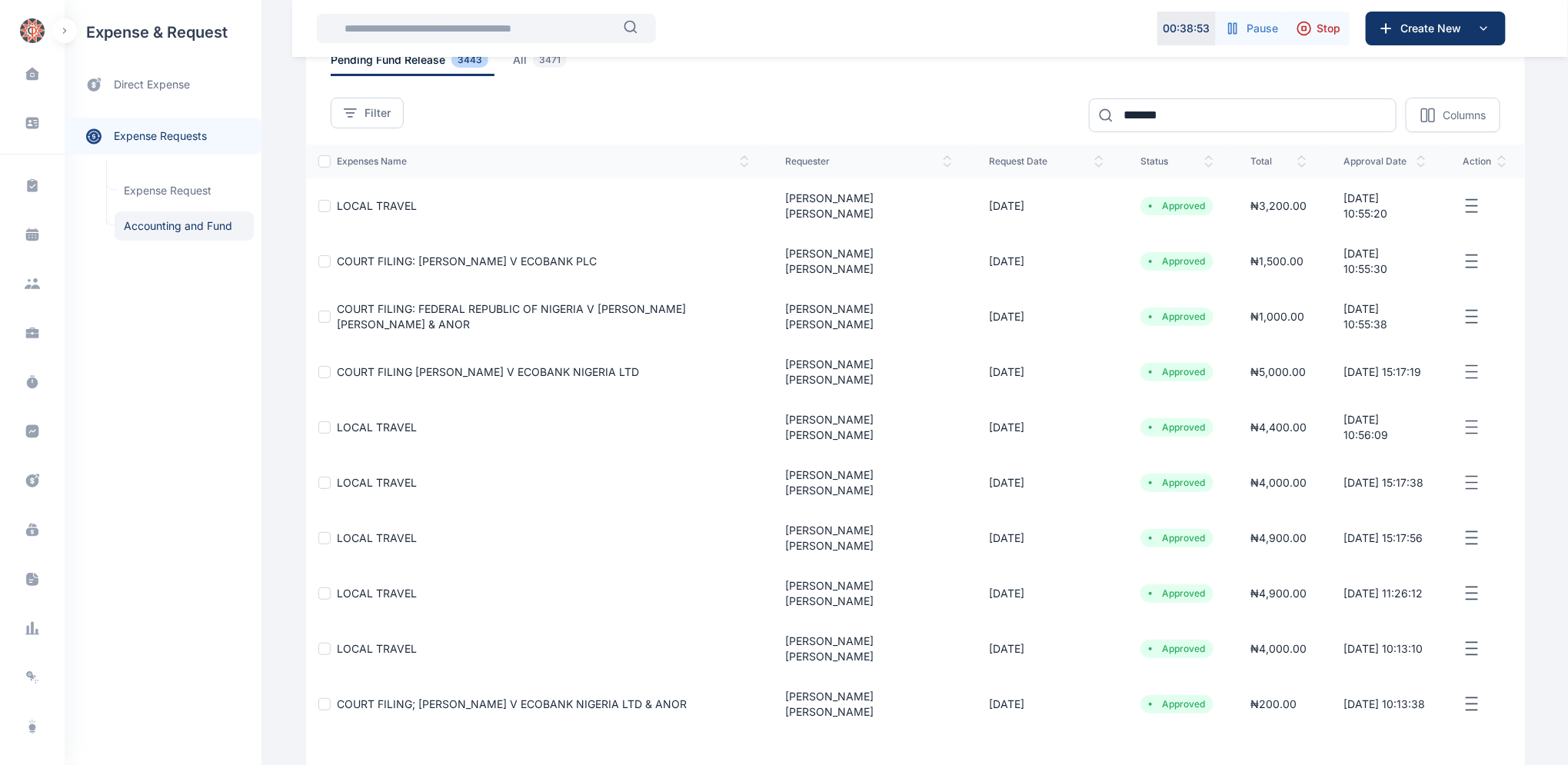
scroll to position [86, 0]
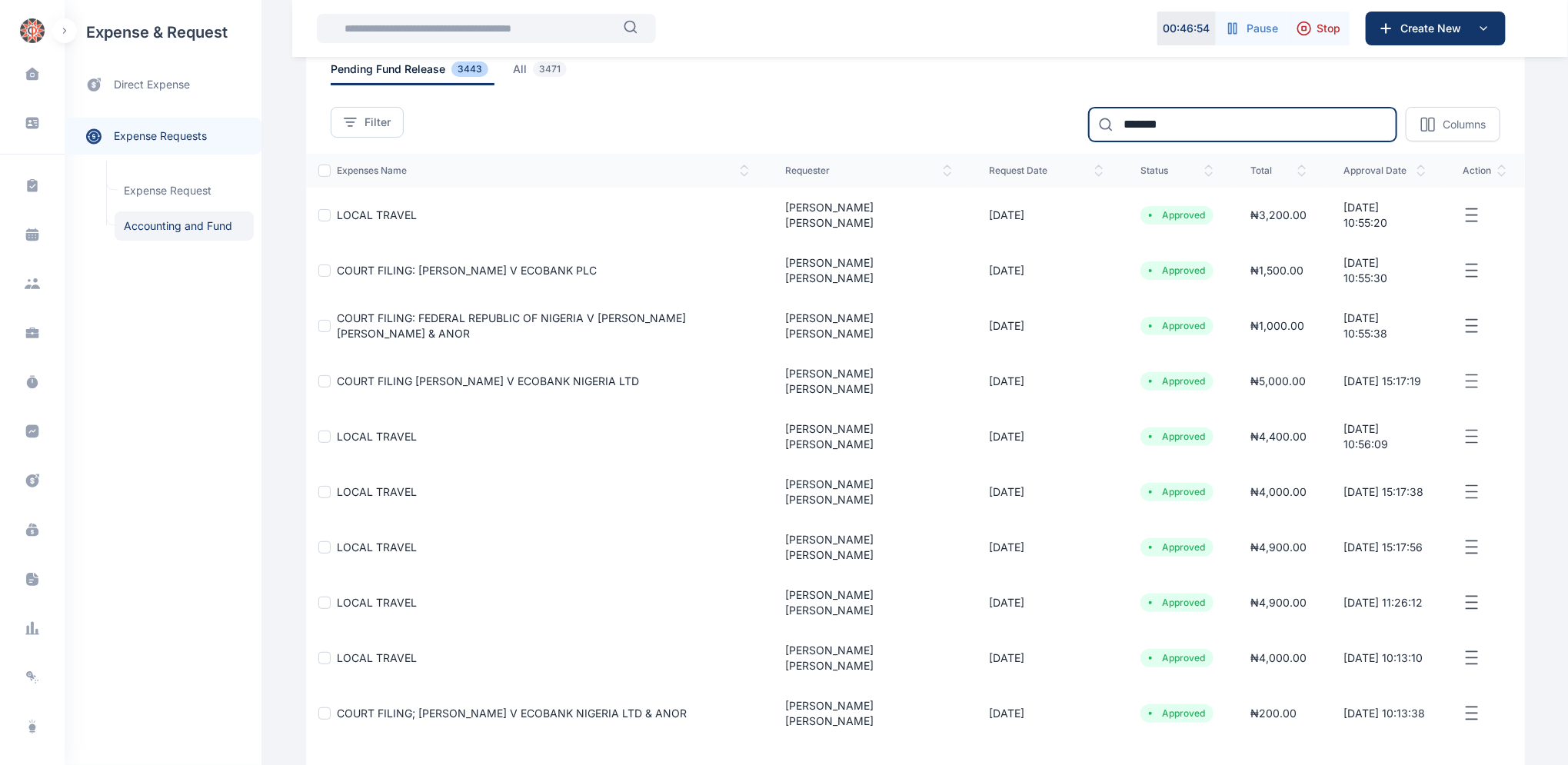
click at [1194, 123] on input "*******" at bounding box center [1242, 124] width 308 height 34
type input "*"
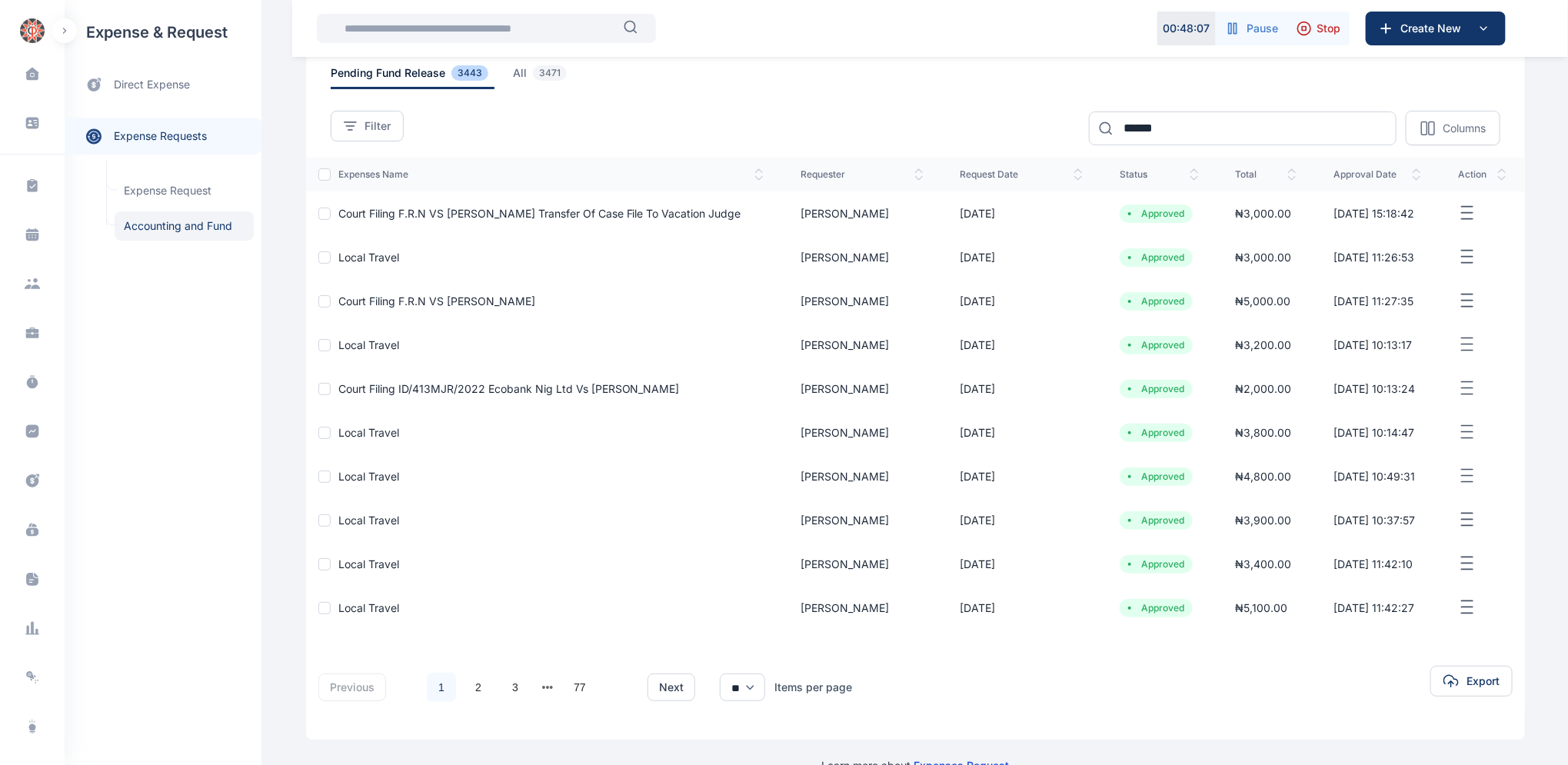
scroll to position [114, 0]
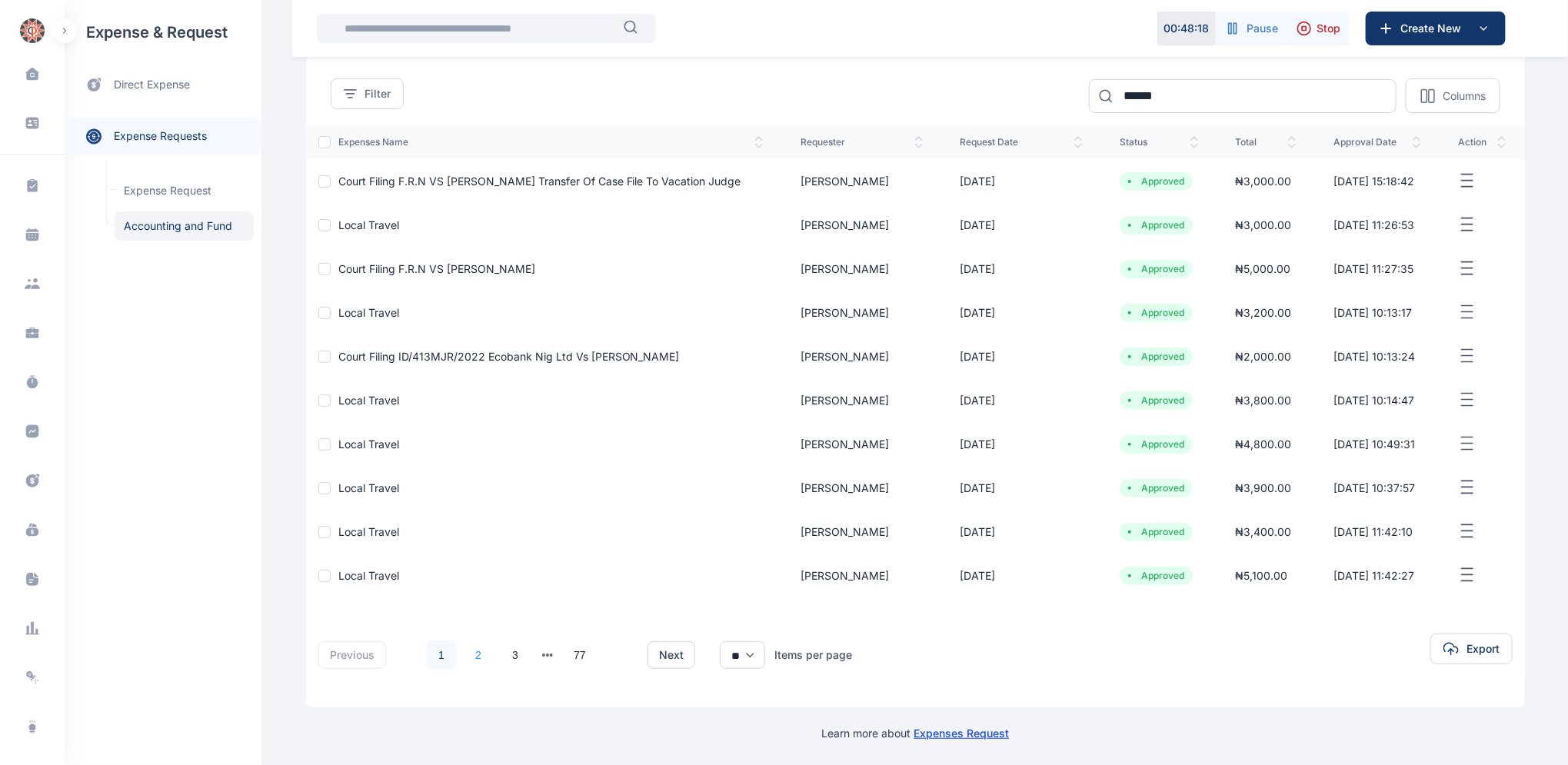
click at [472, 657] on link "2" at bounding box center [478, 655] width 29 height 29
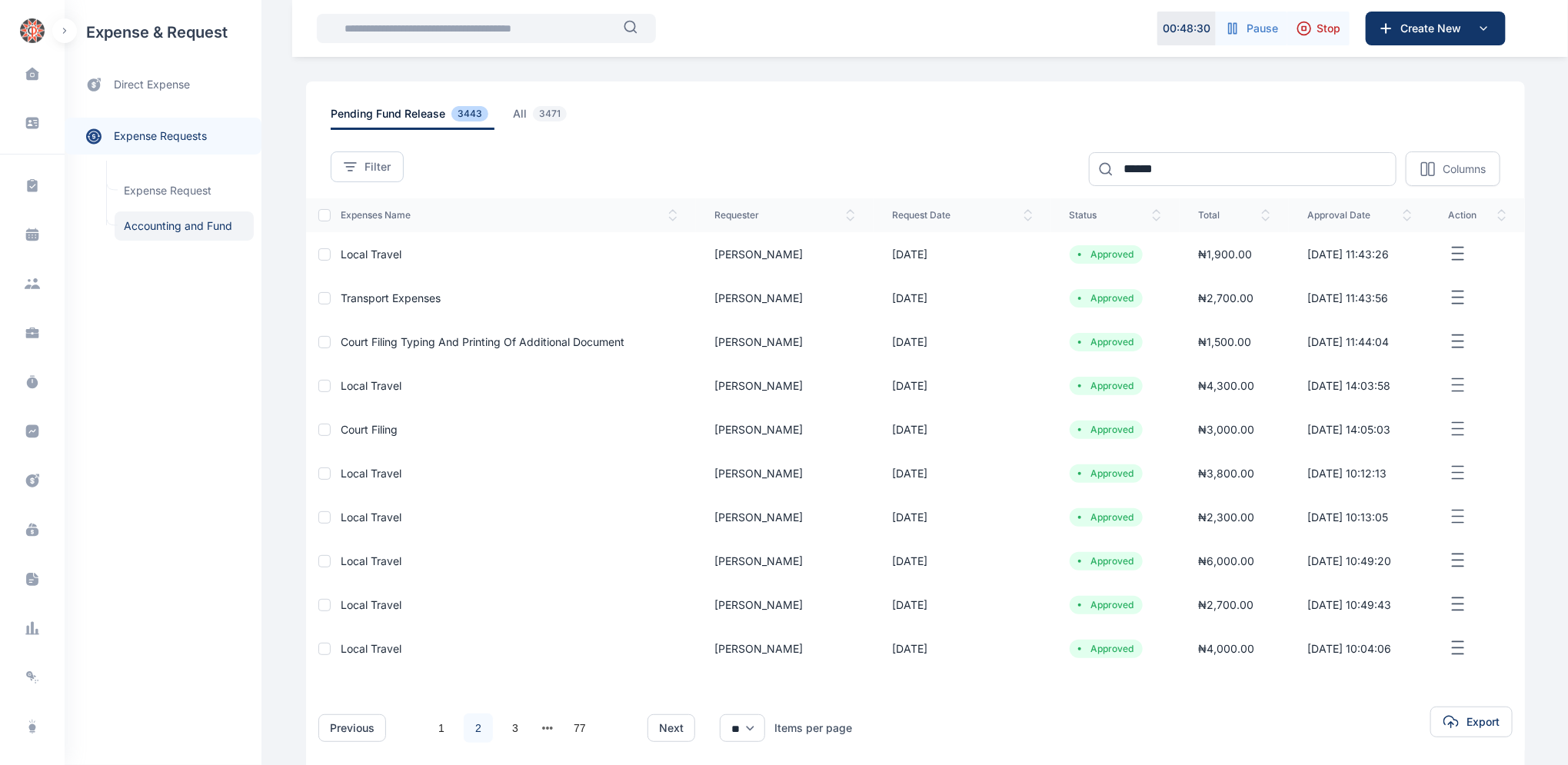
scroll to position [39, 0]
click at [431, 730] on link "1" at bounding box center [441, 730] width 29 height 29
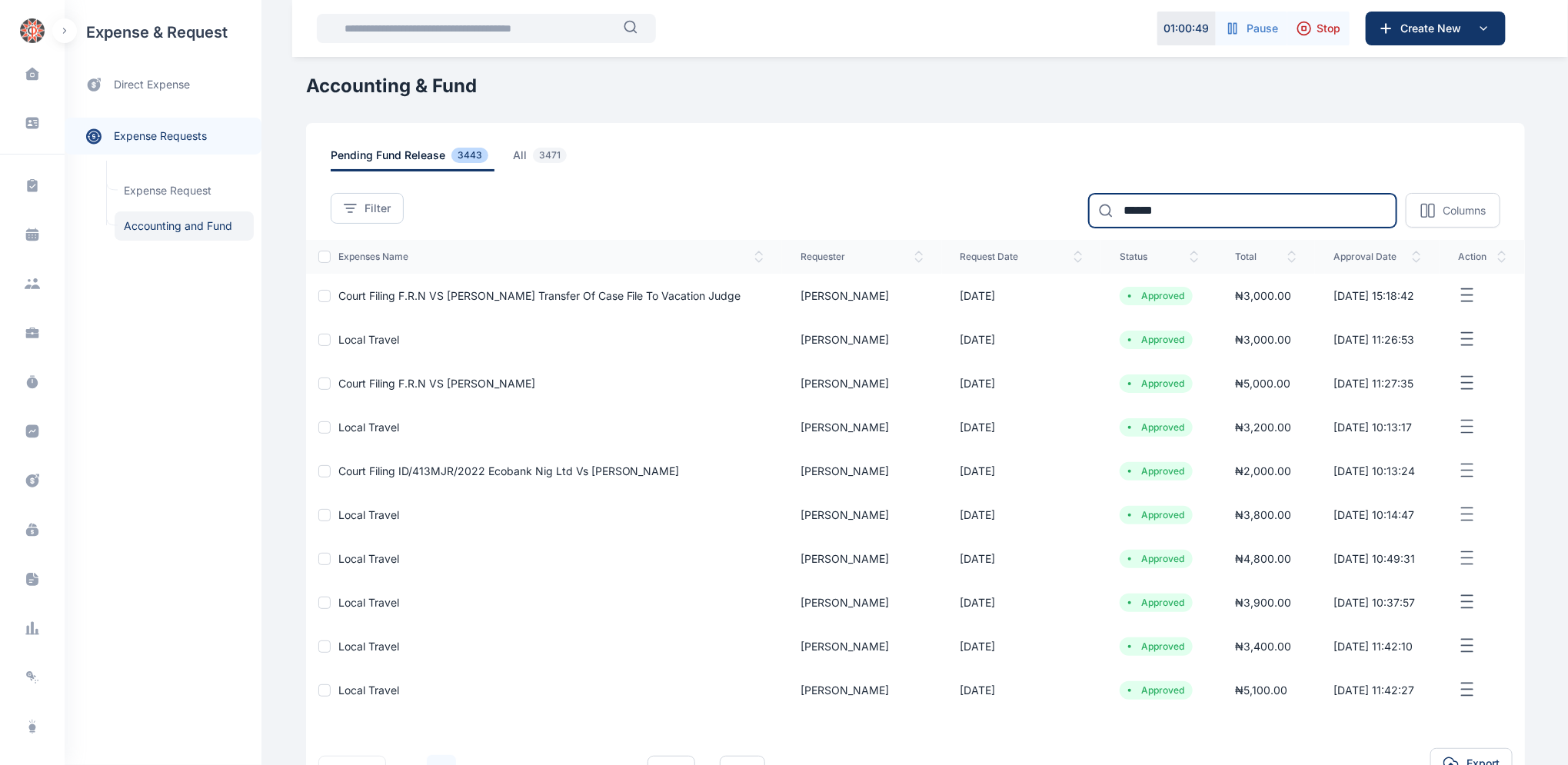
drag, startPoint x: 1177, startPoint y: 211, endPoint x: 1150, endPoint y: 204, distance: 27.9
click at [1175, 210] on input "******" at bounding box center [1242, 211] width 308 height 34
type input "*"
type input "*******"
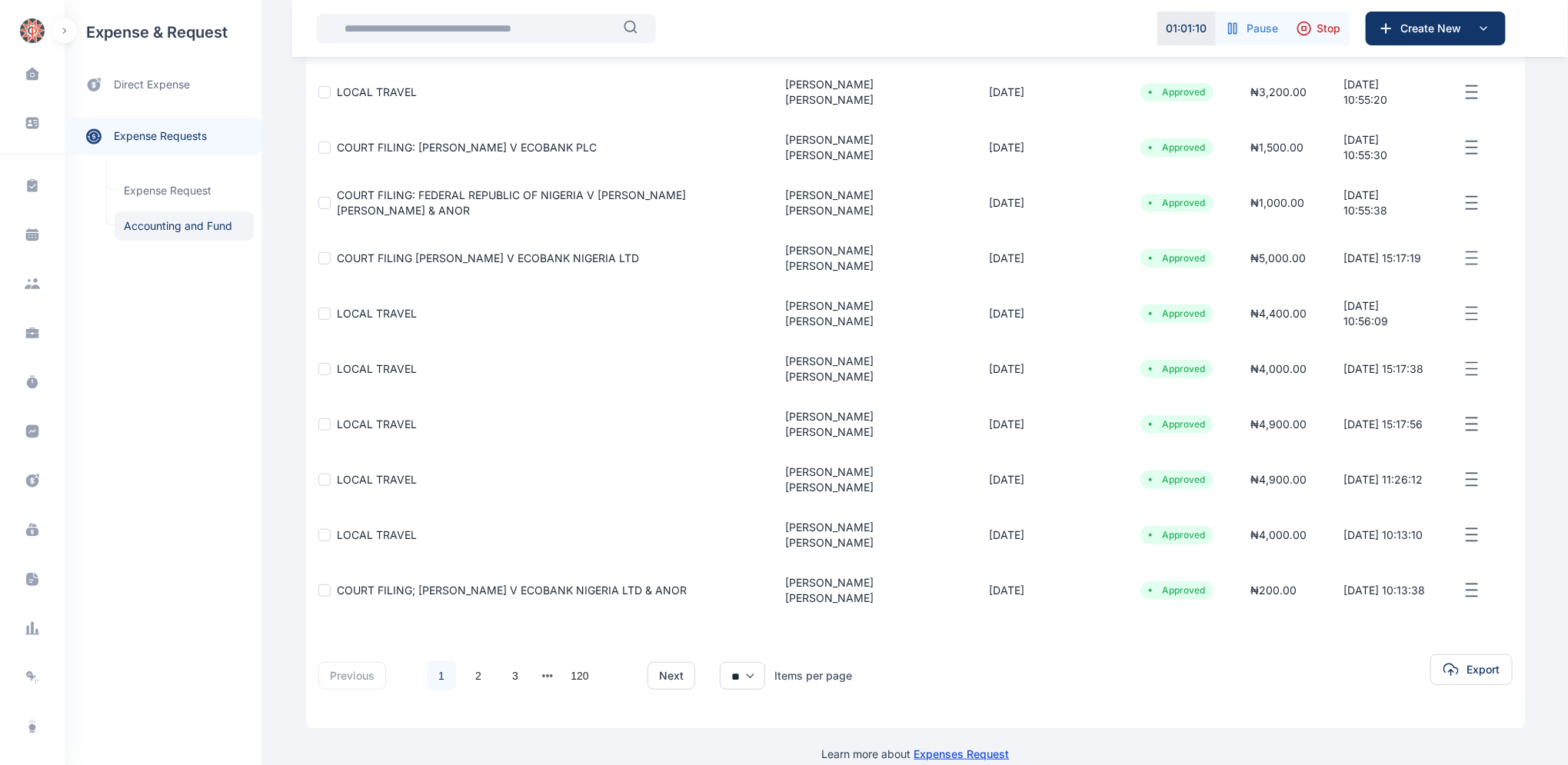
scroll to position [218, 0]
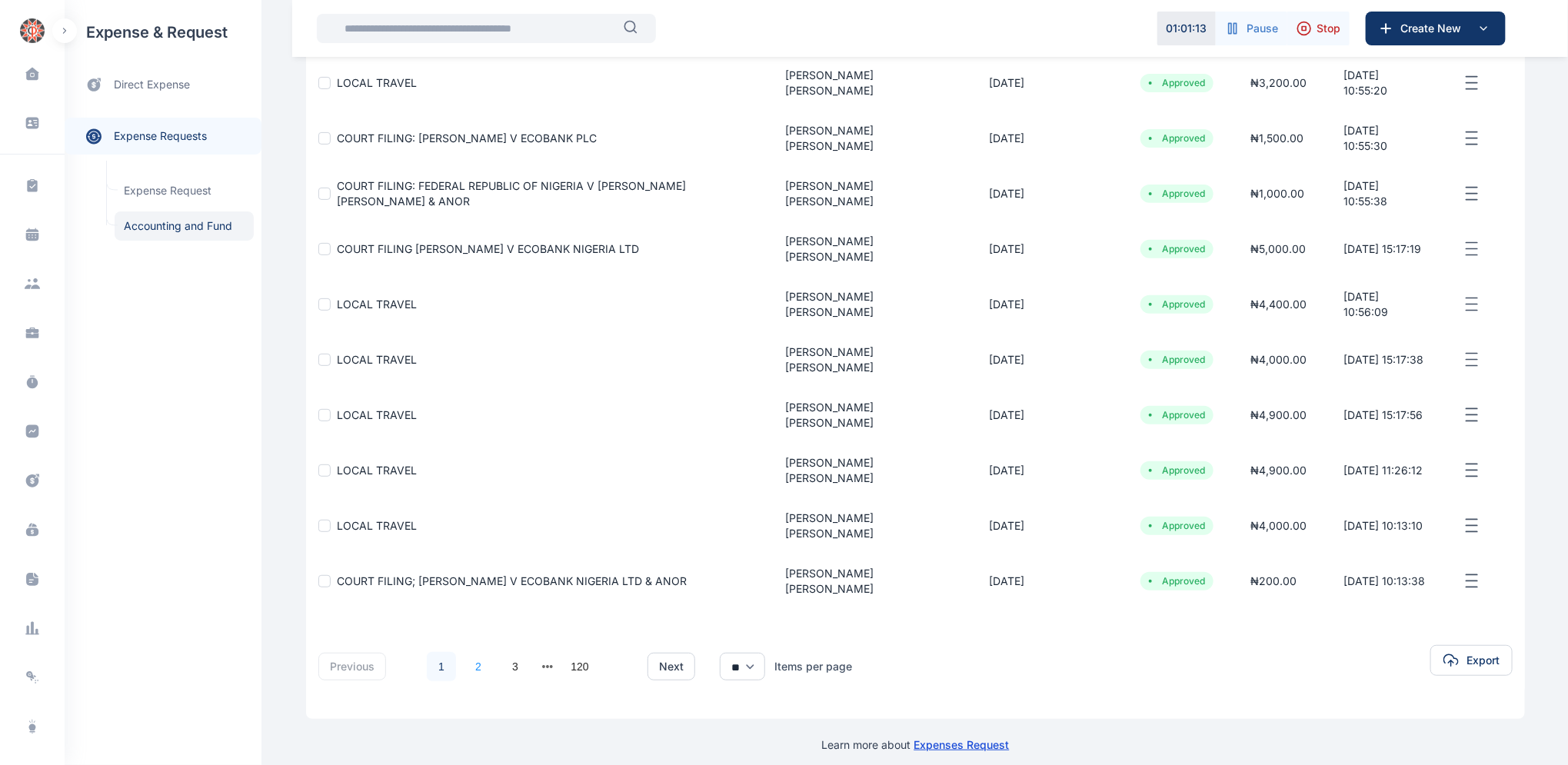
click at [474, 658] on link "2" at bounding box center [478, 666] width 29 height 29
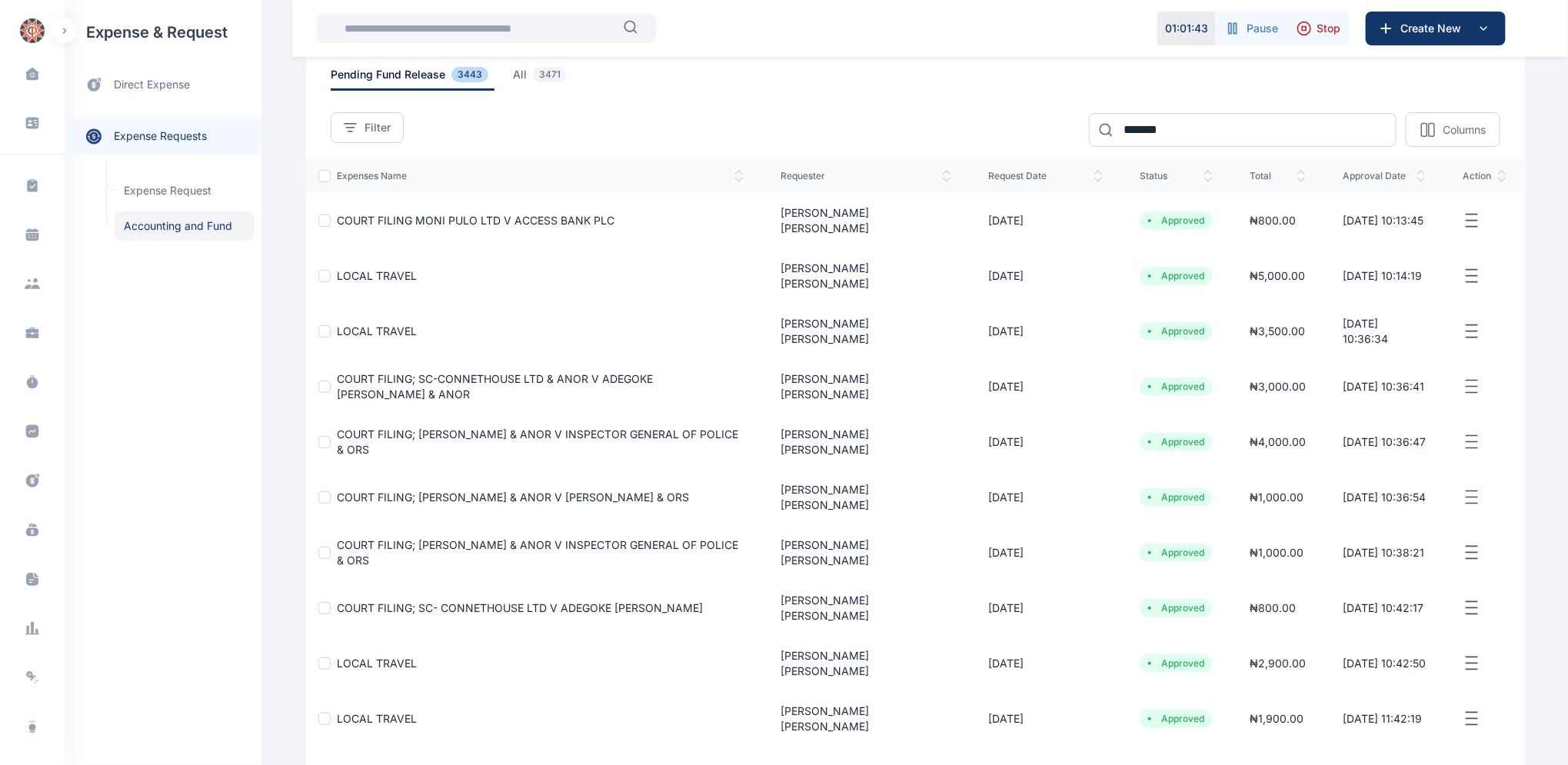
scroll to position [138, 0]
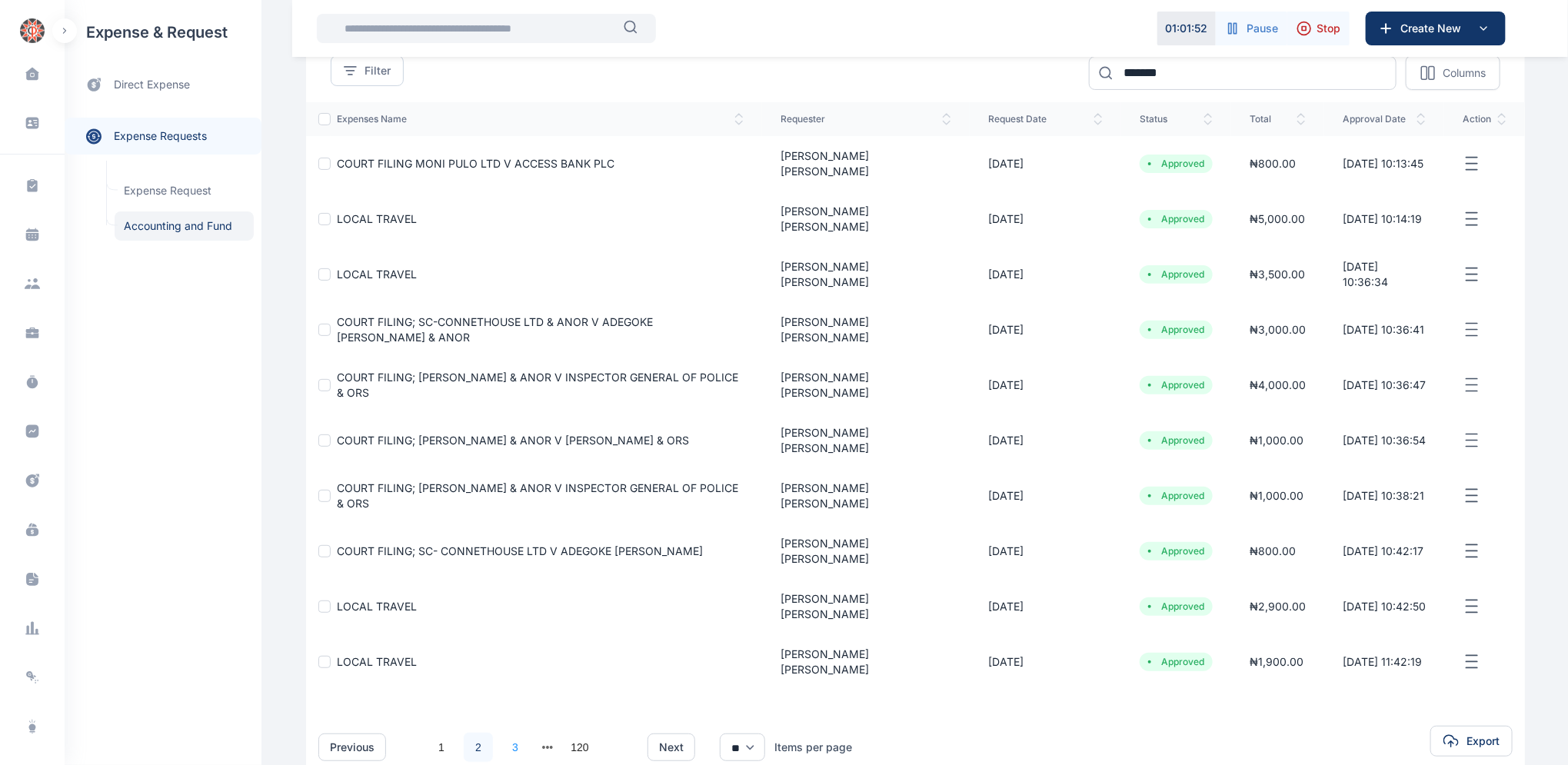
click at [502, 733] on link "3" at bounding box center [514, 747] width 29 height 29
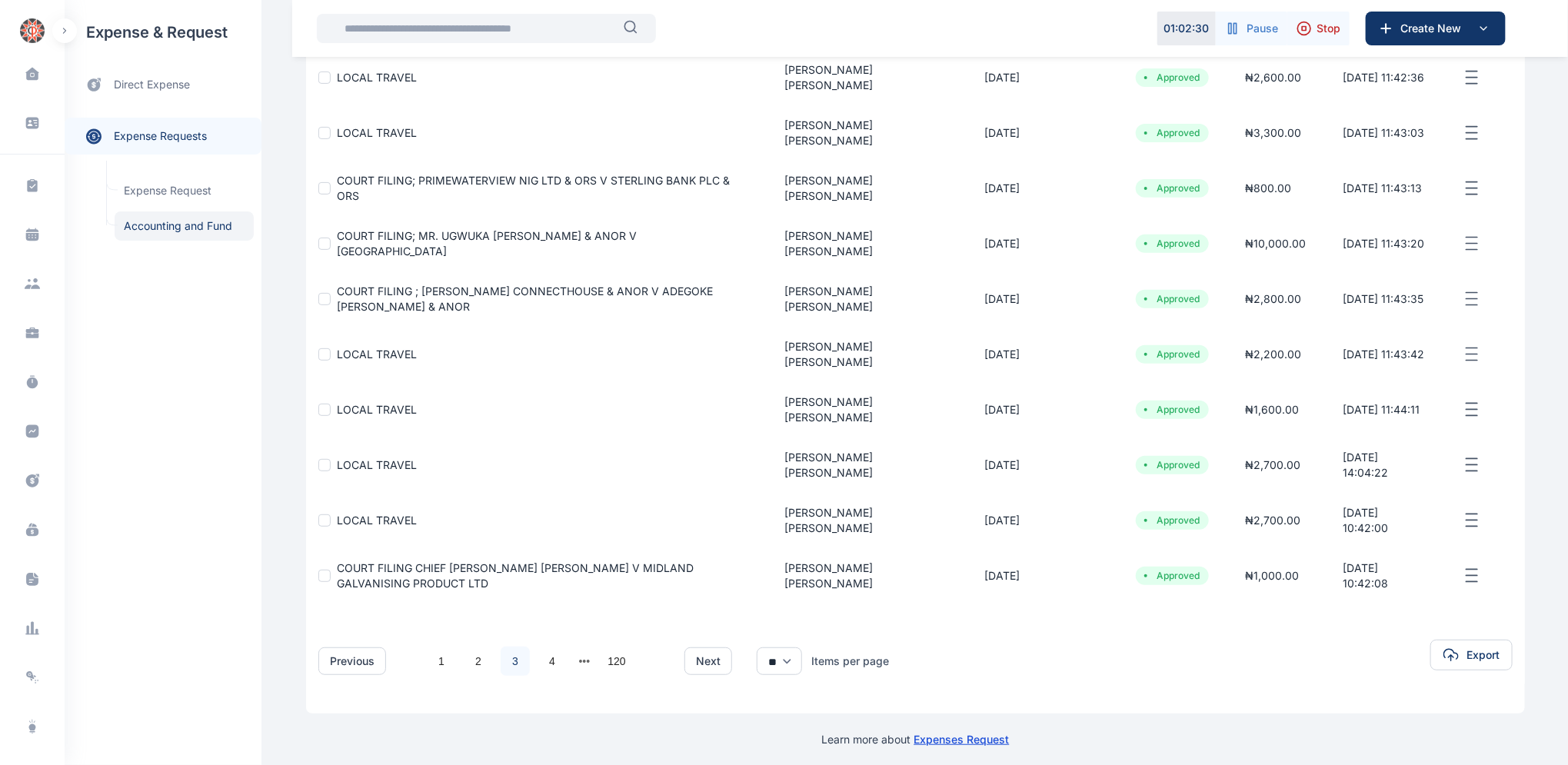
scroll to position [230, 0]
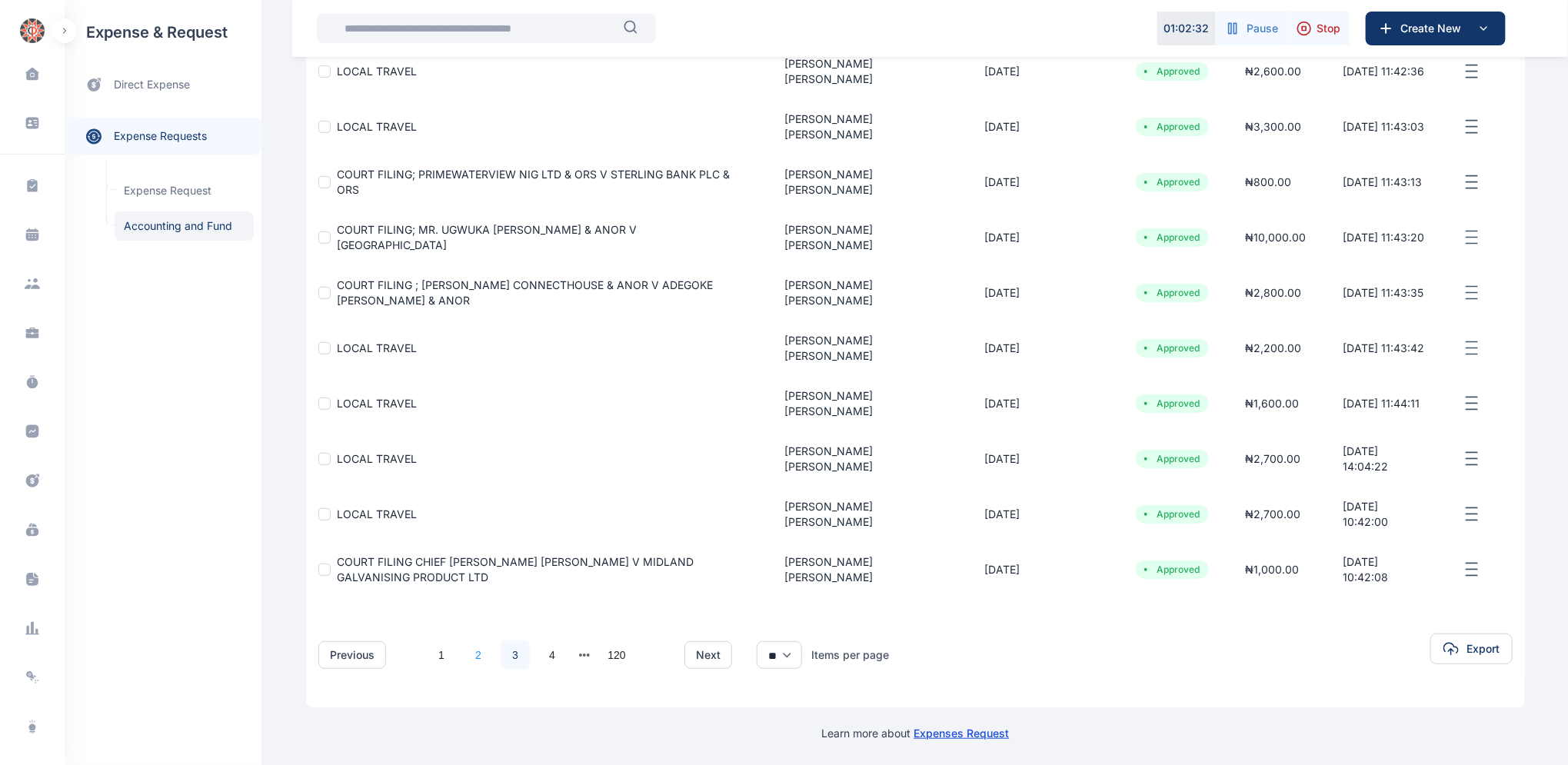
click at [466, 655] on link "2" at bounding box center [478, 655] width 29 height 29
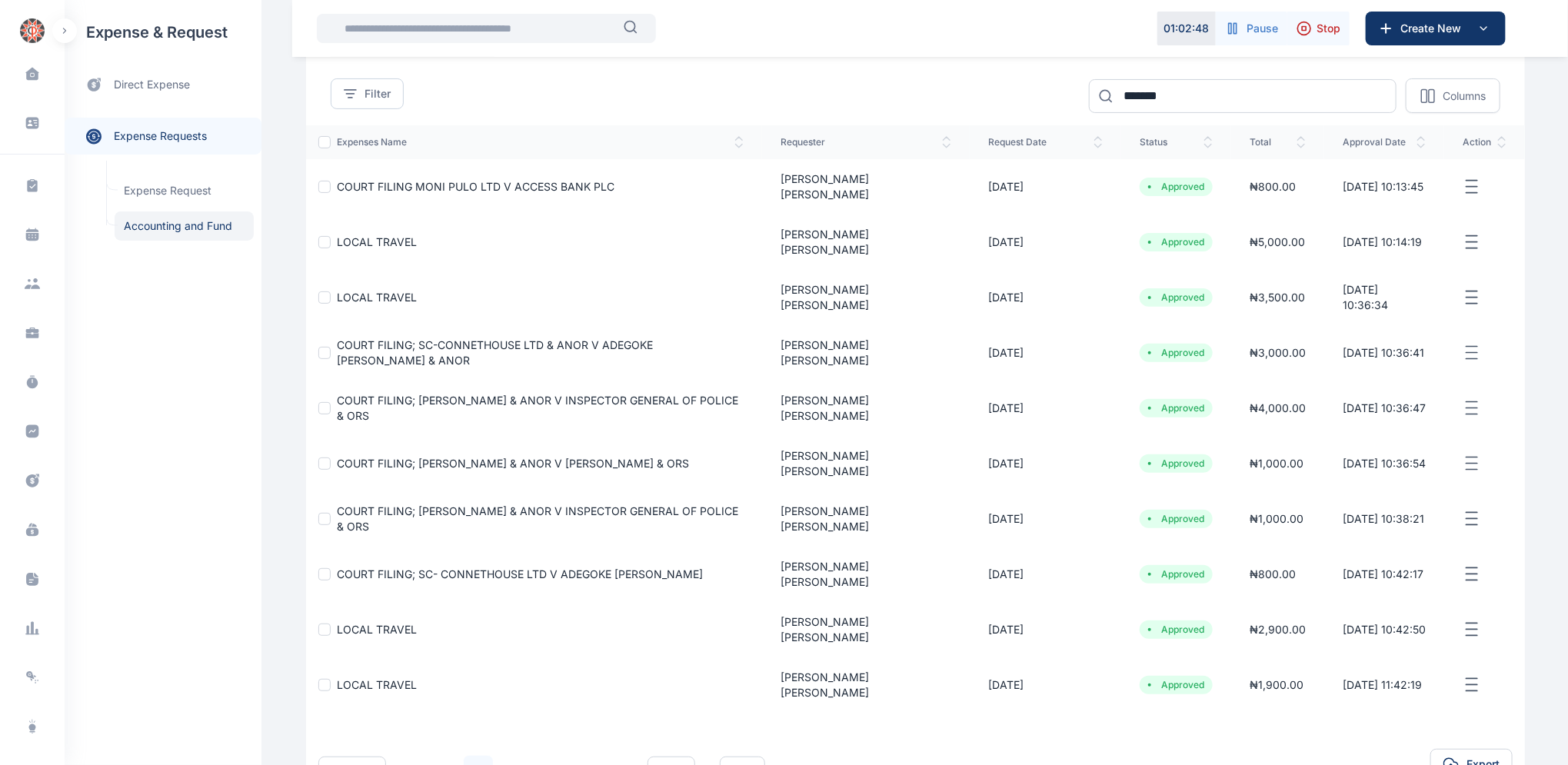
scroll to position [119, 0]
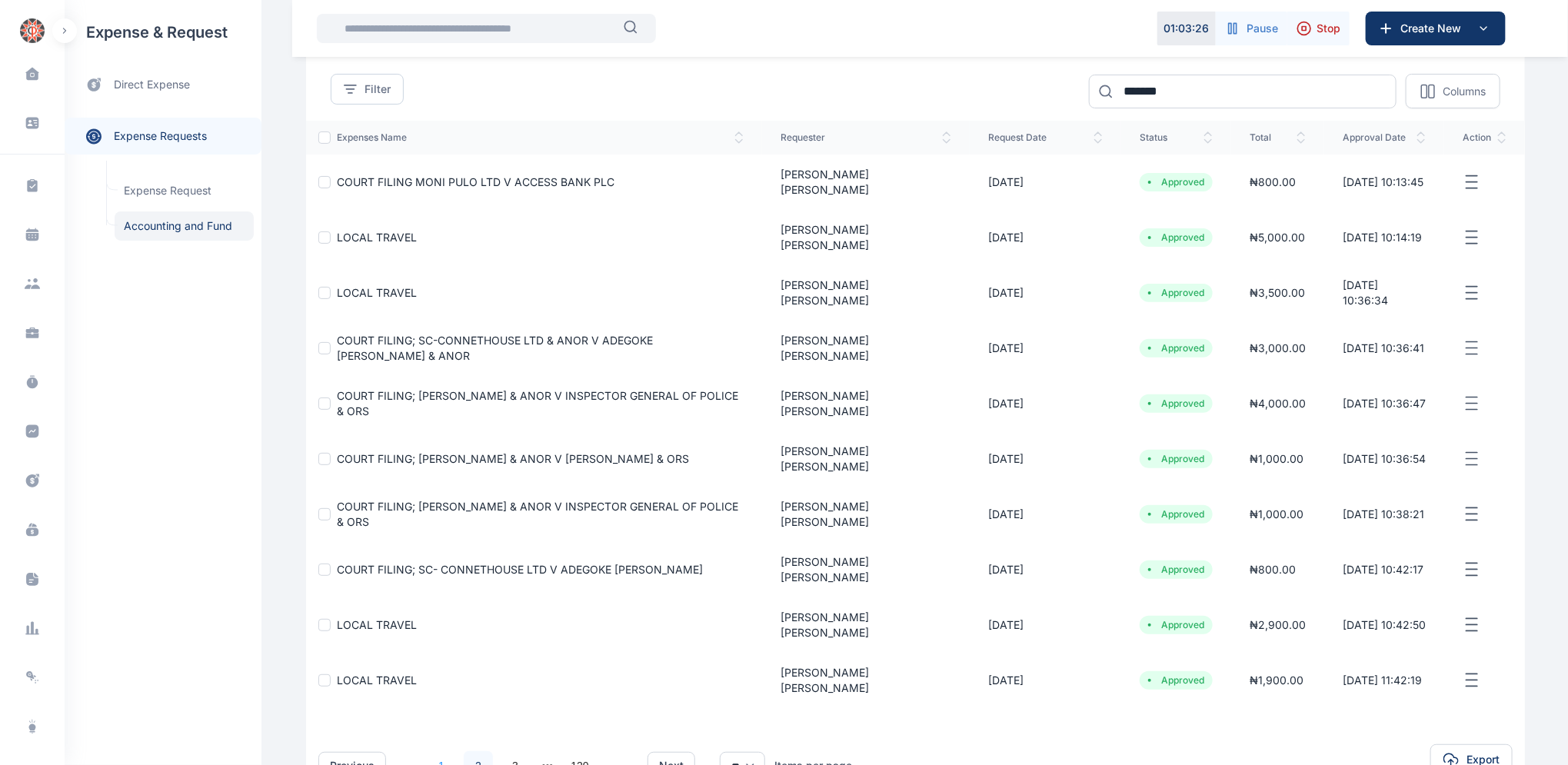
click at [434, 752] on link "1" at bounding box center [441, 766] width 29 height 29
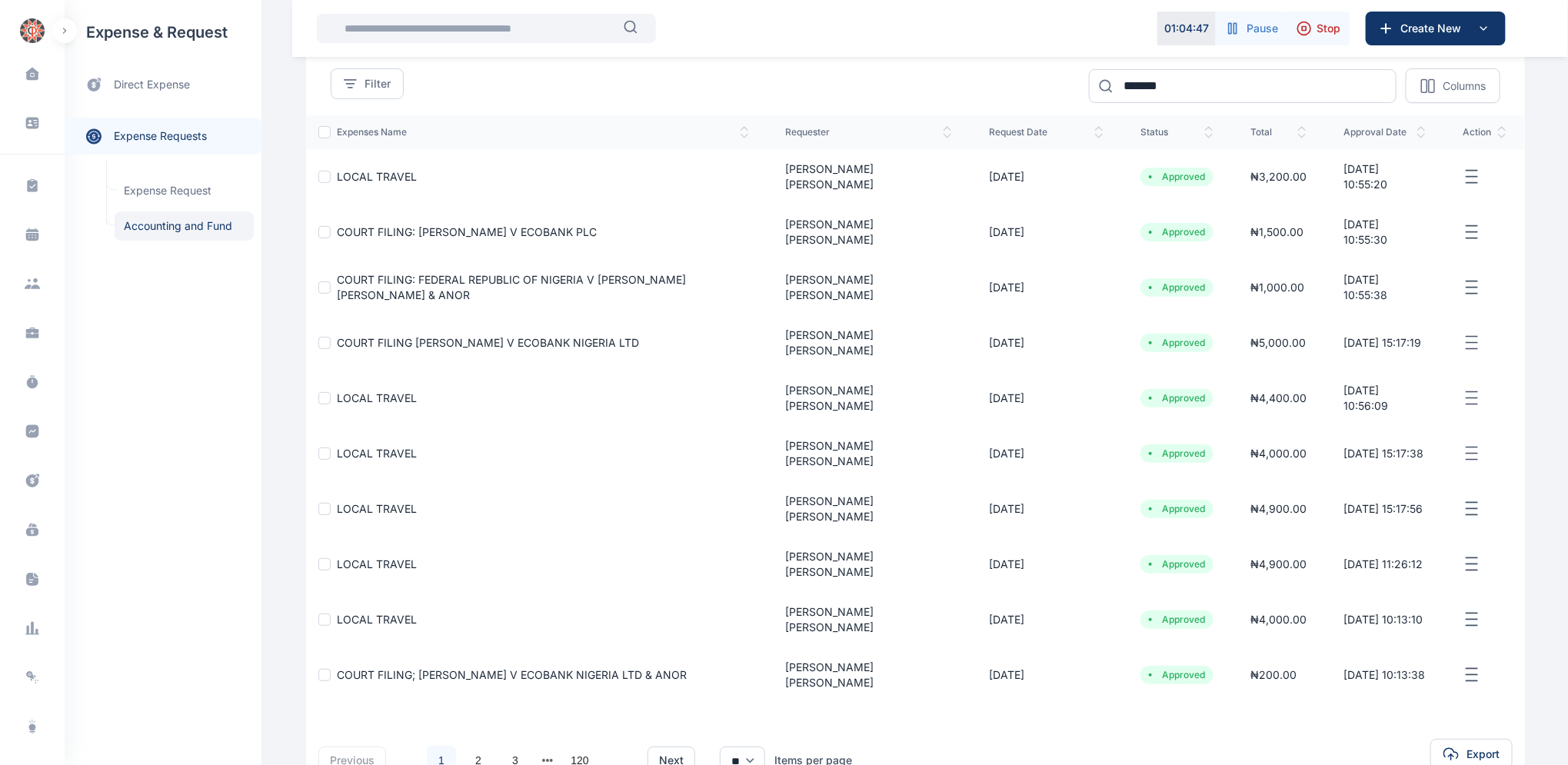
scroll to position [120, 0]
